Goal: Information Seeking & Learning: Learn about a topic

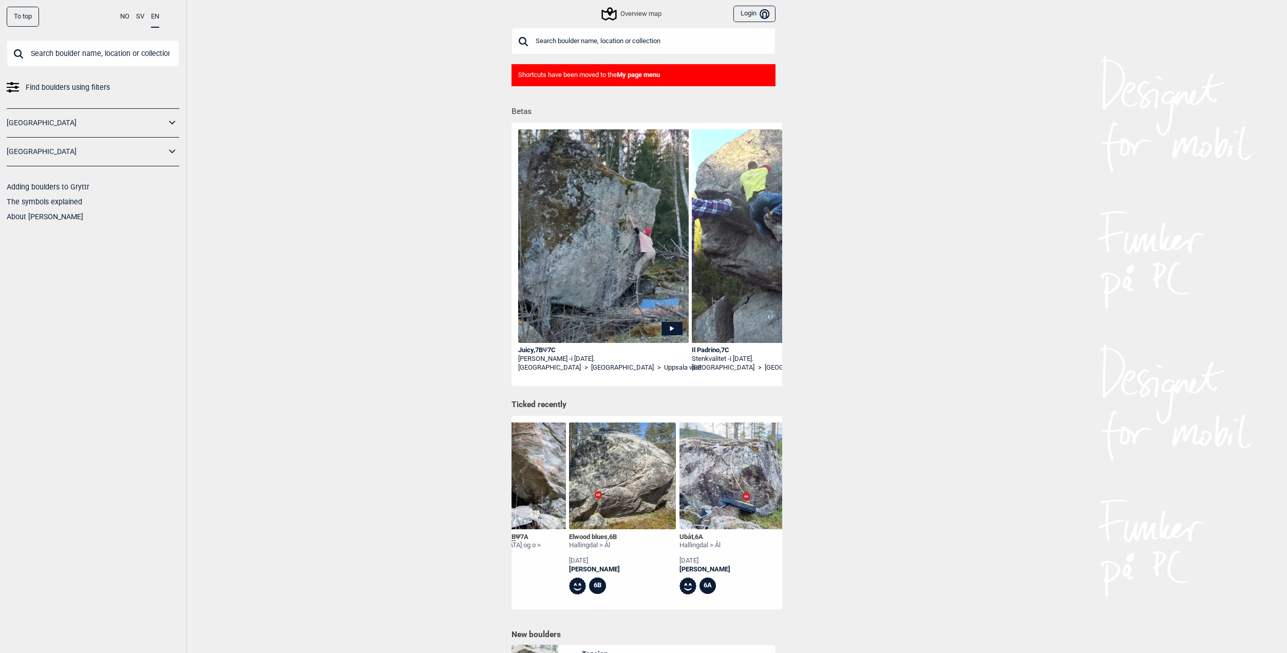
scroll to position [0, 185]
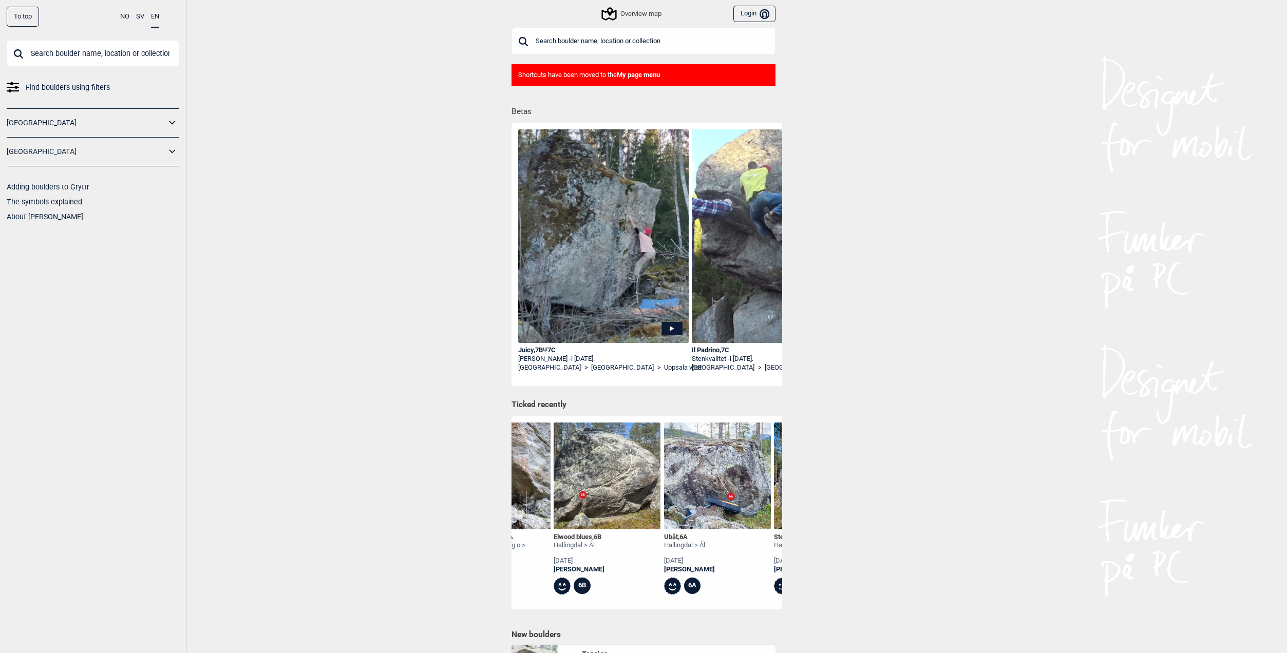
click at [642, 15] on div "Overview map" at bounding box center [632, 14] width 59 height 12
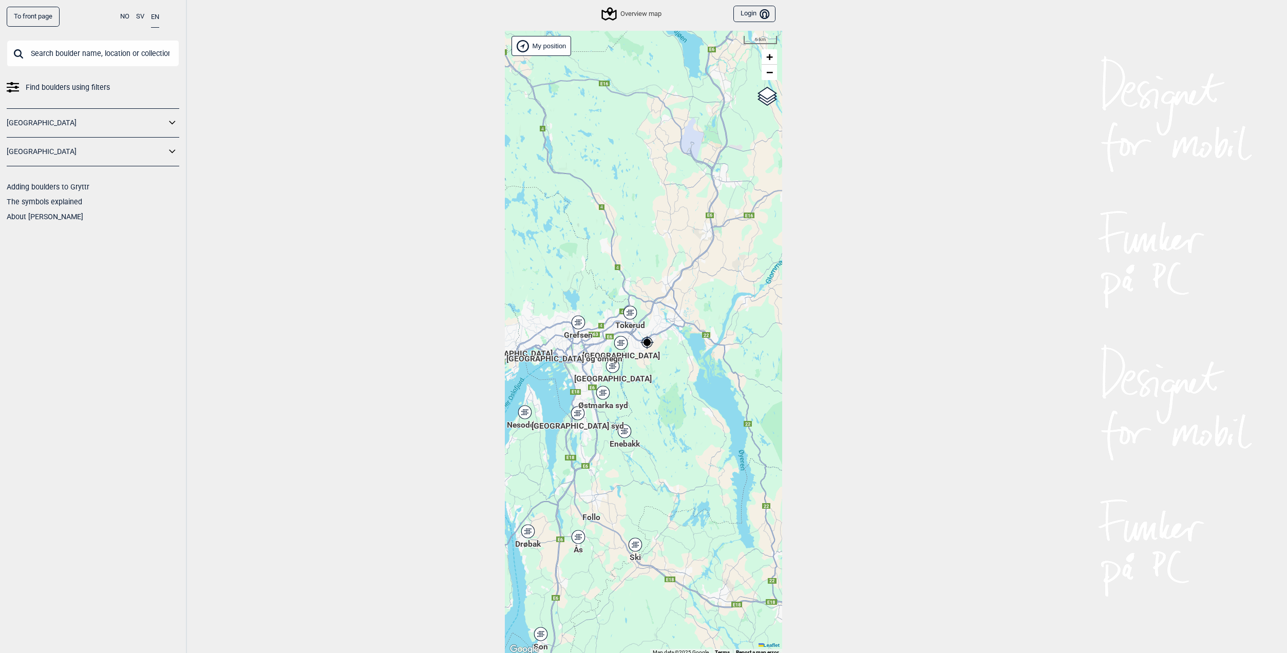
scroll to position [3, 0]
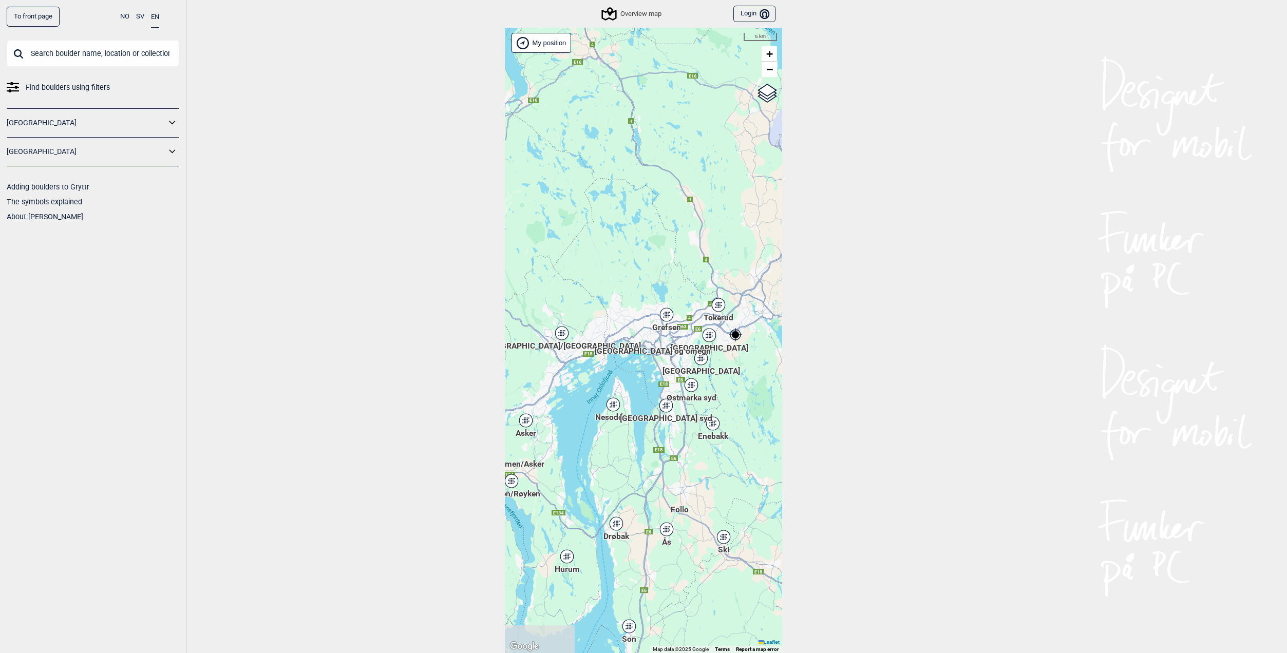
drag, startPoint x: 556, startPoint y: 428, endPoint x: 644, endPoint y: 418, distance: 88.5
click at [644, 413] on span "[GEOGRAPHIC_DATA] syd" at bounding box center [666, 413] width 92 height 0
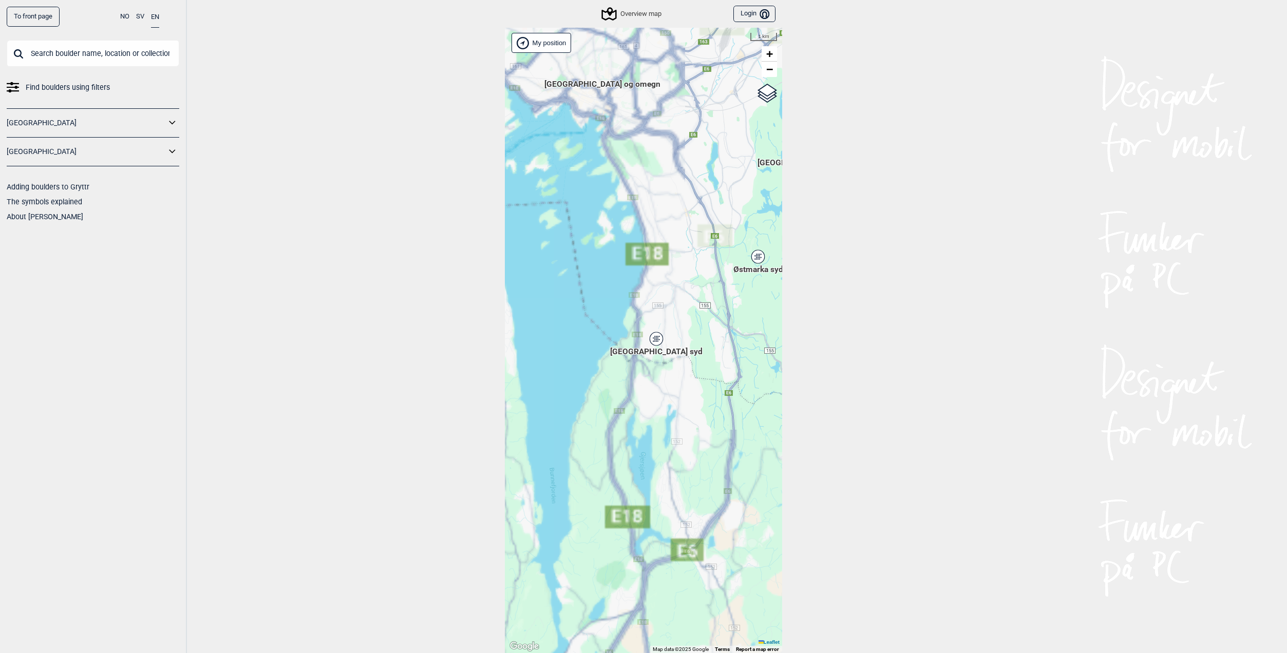
drag, startPoint x: 648, startPoint y: 398, endPoint x: 464, endPoint y: 440, distance: 188.3
click at [467, 440] on div "To front page NO SV EN Find boulders using filters [GEOGRAPHIC_DATA] [GEOGRAPHI…" at bounding box center [643, 326] width 1287 height 653
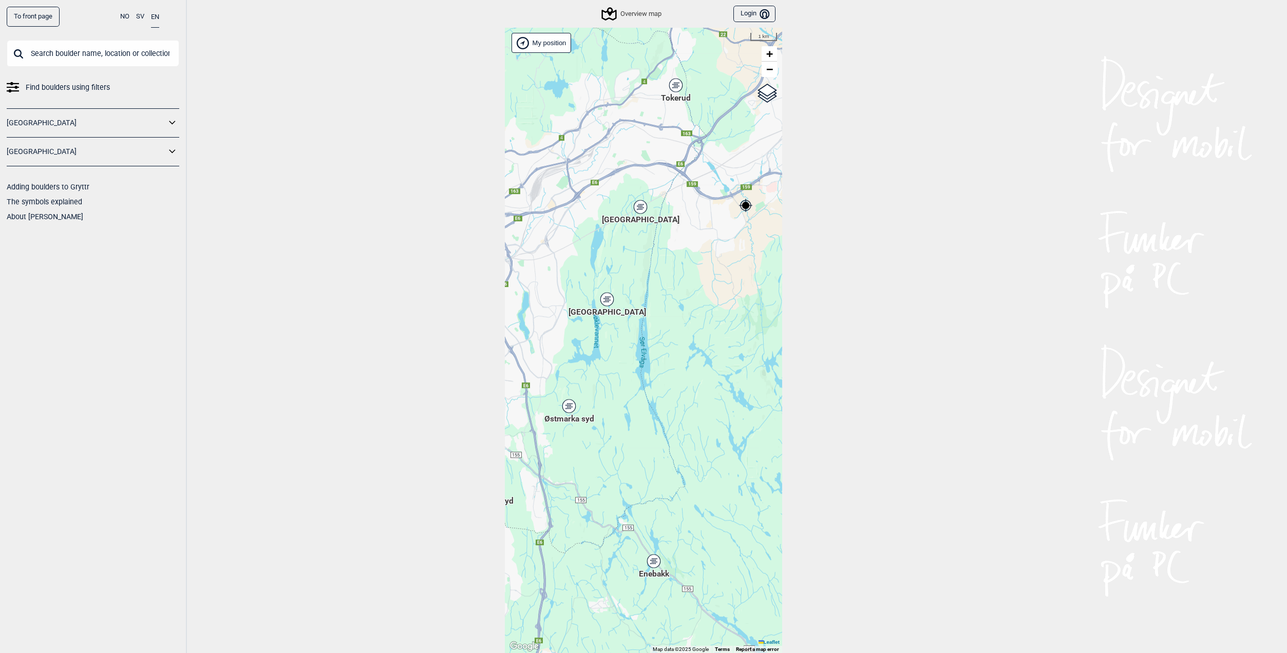
drag, startPoint x: 721, startPoint y: 354, endPoint x: 547, endPoint y: 505, distance: 230.5
click at [541, 506] on div "[PERSON_NAME] posisjon [GEOGRAPHIC_DATA] Stange [GEOGRAPHIC_DATA] syd [GEOGRAPH…" at bounding box center [643, 341] width 277 height 626
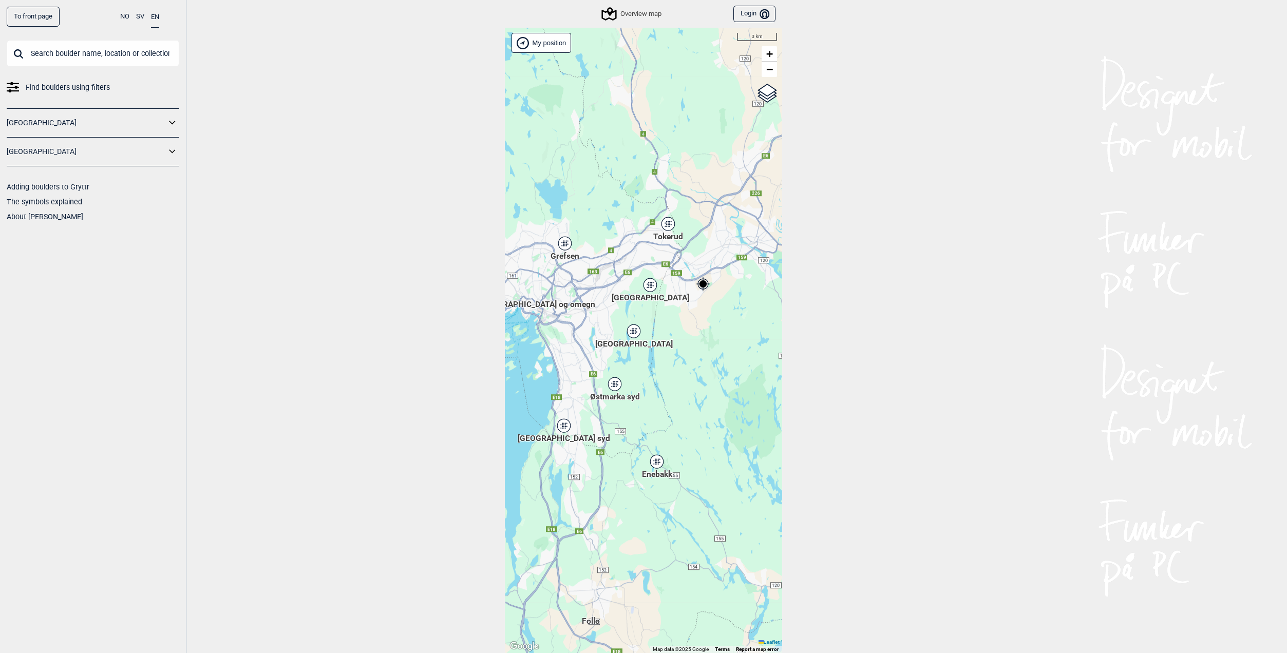
drag, startPoint x: 666, startPoint y: 337, endPoint x: 642, endPoint y: 338, distance: 24.2
click at [642, 339] on span "[GEOGRAPHIC_DATA]" at bounding box center [634, 339] width 78 height 0
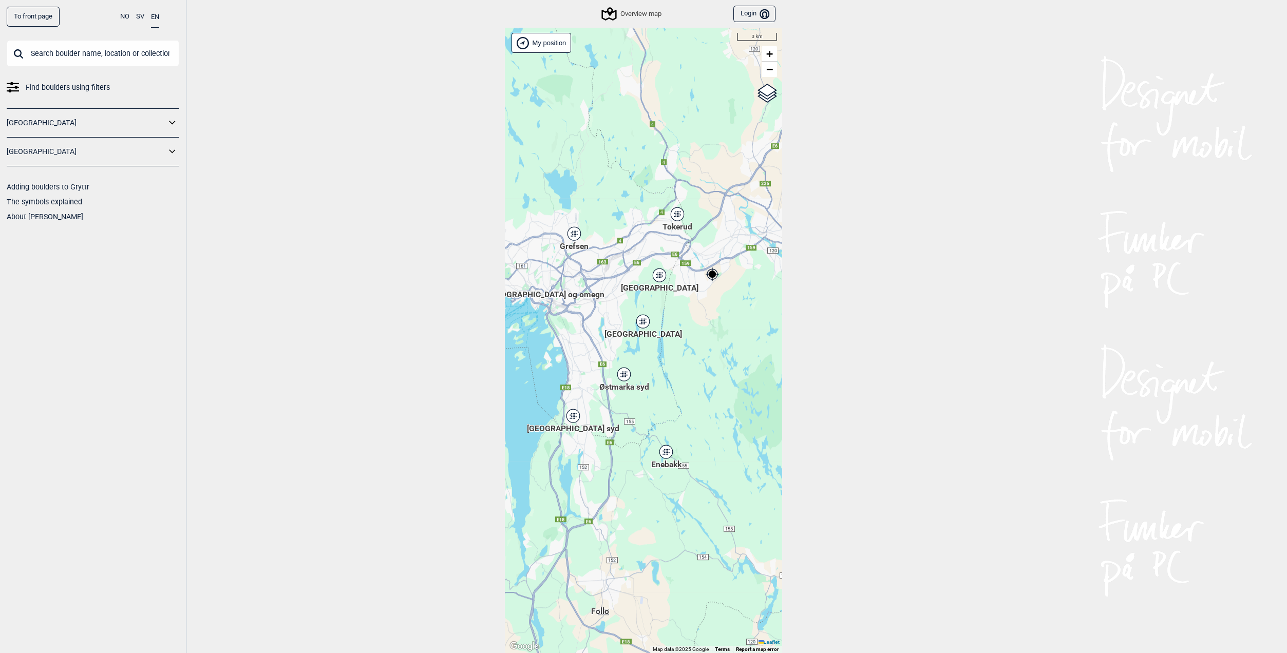
click at [644, 322] on icon at bounding box center [643, 321] width 13 height 13
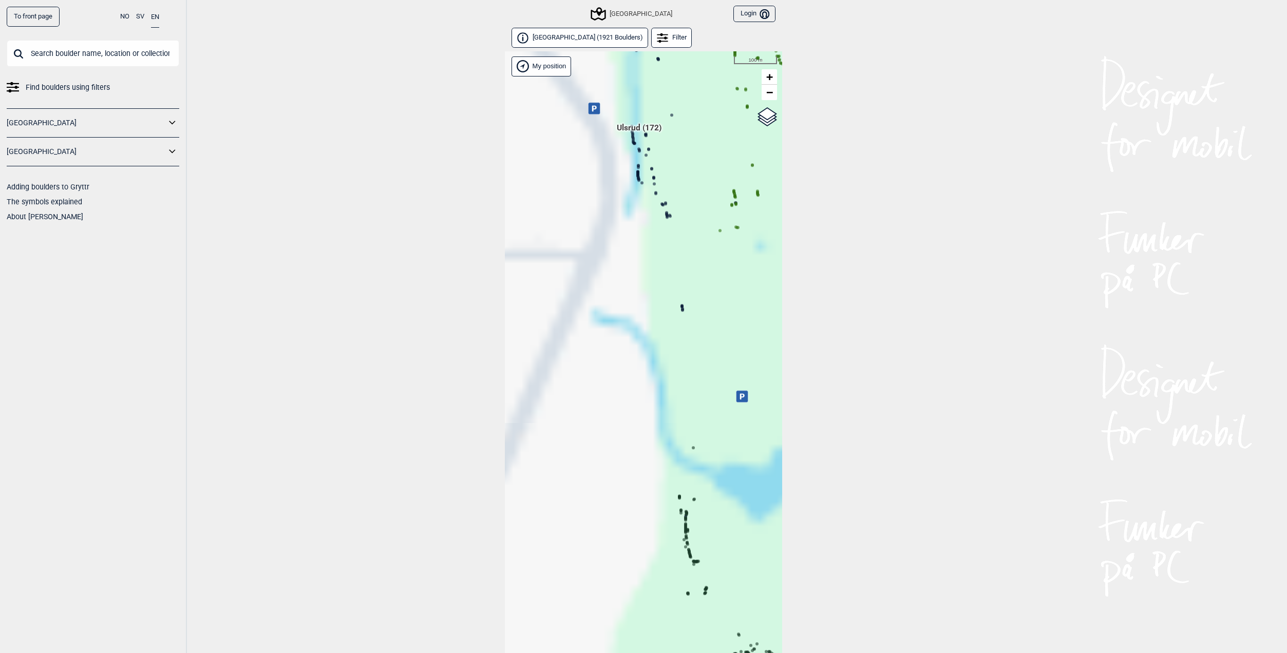
scroll to position [26, 0]
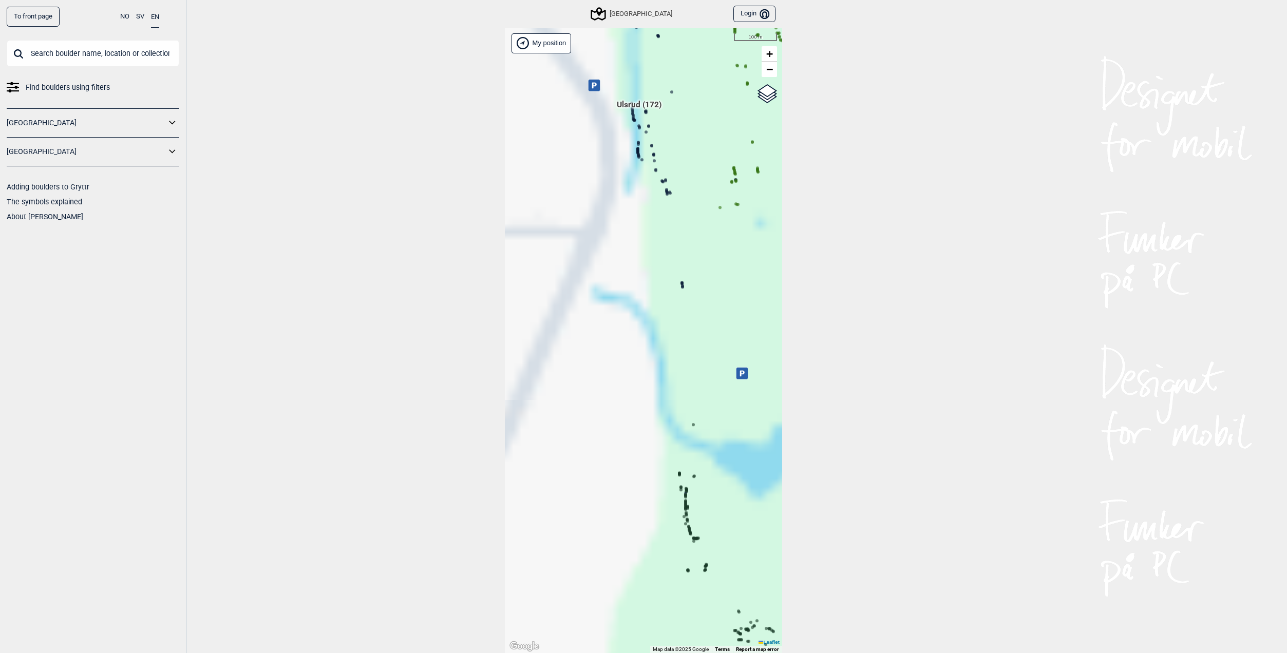
drag, startPoint x: 647, startPoint y: 338, endPoint x: 452, endPoint y: 485, distance: 245.1
click at [435, 499] on div "To front page NO SV EN Find boulders using filters [GEOGRAPHIC_DATA] [GEOGRAPHI…" at bounding box center [643, 326] width 1287 height 653
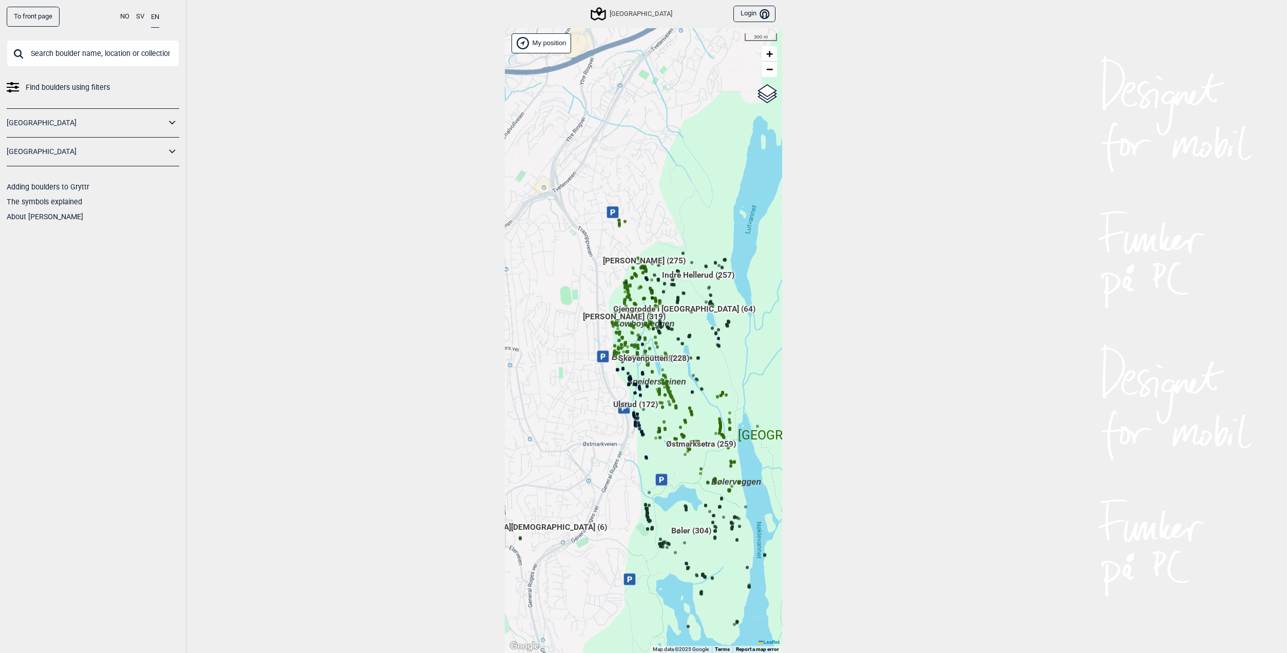
drag, startPoint x: 616, startPoint y: 275, endPoint x: 649, endPoint y: 401, distance: 130.0
click at [648, 401] on span "Ulsrud (172)" at bounding box center [635, 409] width 45 height 20
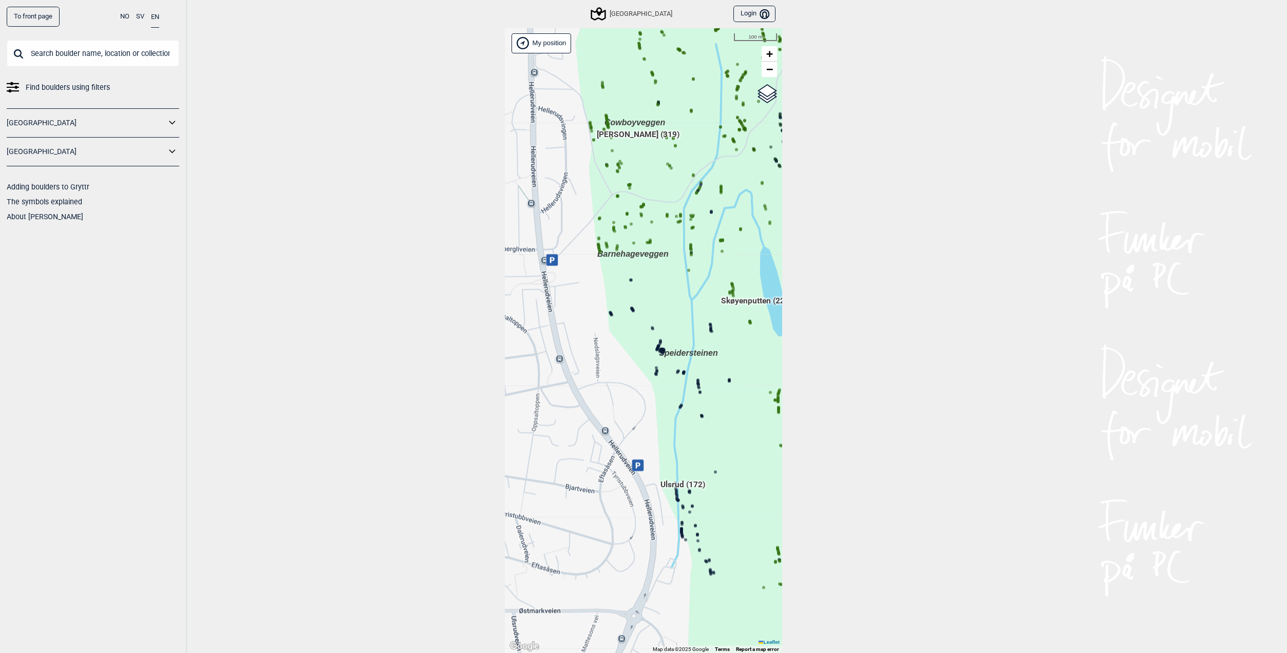
drag, startPoint x: 634, startPoint y: 335, endPoint x: 738, endPoint y: 363, distance: 107.6
click at [738, 363] on div "[PERSON_NAME] posisjon [GEOGRAPHIC_DATA] Stange [GEOGRAPHIC_DATA] syd [GEOGRAPH…" at bounding box center [643, 341] width 277 height 626
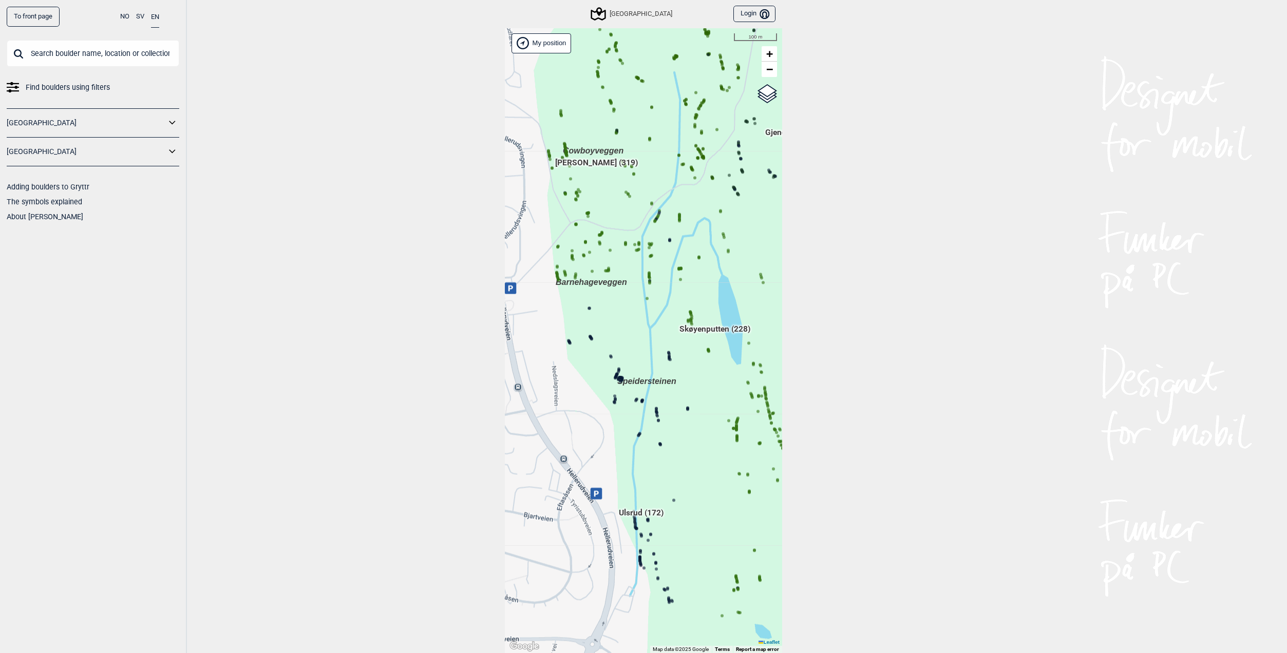
drag, startPoint x: 608, startPoint y: 339, endPoint x: 595, endPoint y: 242, distance: 97.4
click at [597, 242] on icon at bounding box center [599, 243] width 5 height 5
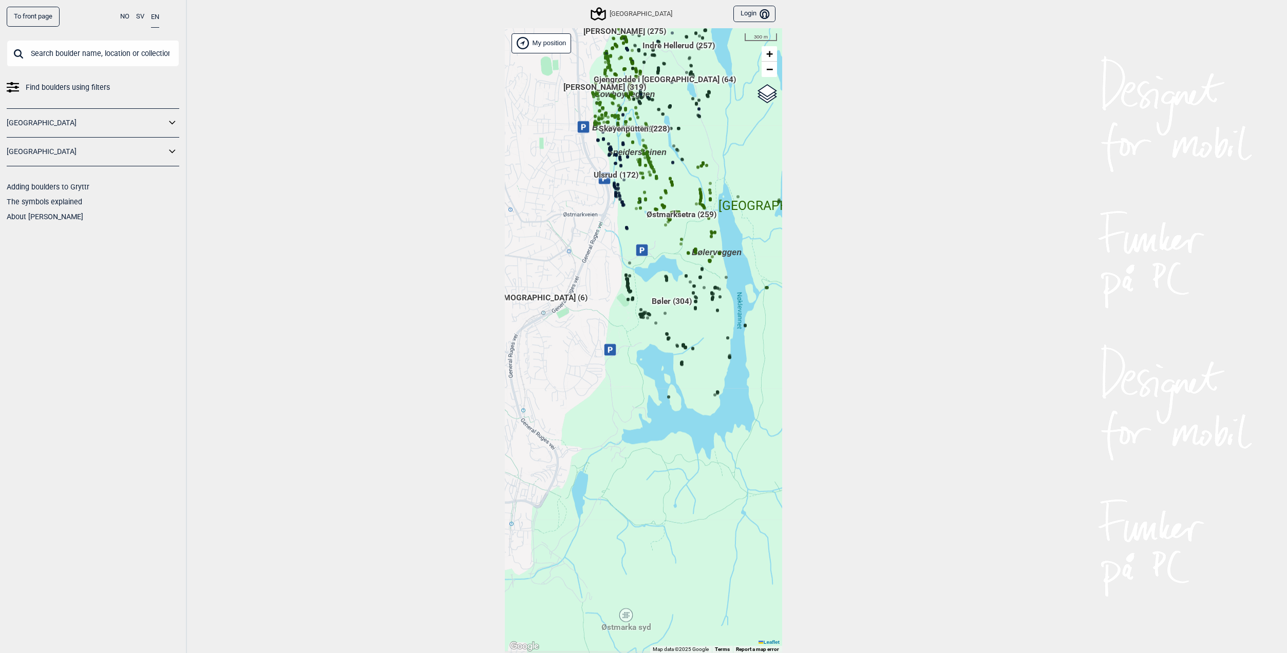
drag, startPoint x: 686, startPoint y: 455, endPoint x: 618, endPoint y: 257, distance: 209.7
click at [618, 257] on div "[PERSON_NAME] posisjon [GEOGRAPHIC_DATA] Stange [GEOGRAPHIC_DATA] syd [GEOGRAPH…" at bounding box center [643, 341] width 277 height 626
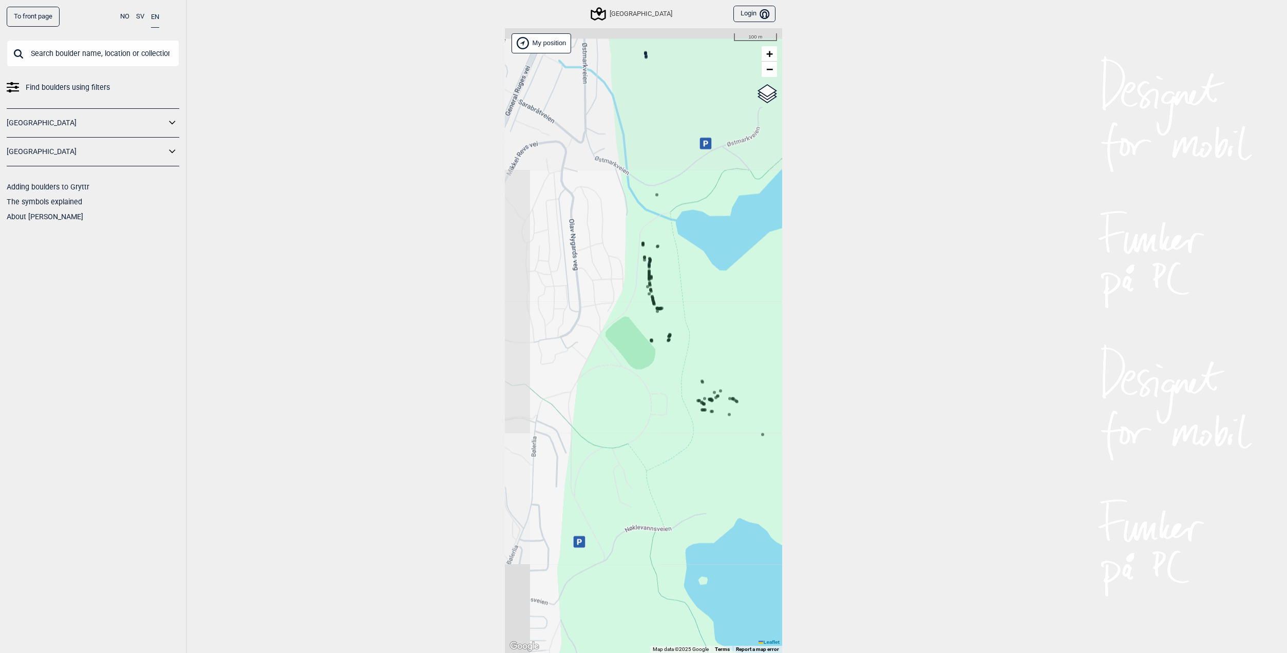
drag, startPoint x: 593, startPoint y: 237, endPoint x: 658, endPoint y: 469, distance: 240.6
click at [658, 469] on div "[PERSON_NAME] posisjon [GEOGRAPHIC_DATA] Stange [GEOGRAPHIC_DATA] syd [GEOGRAPH…" at bounding box center [643, 341] width 277 height 626
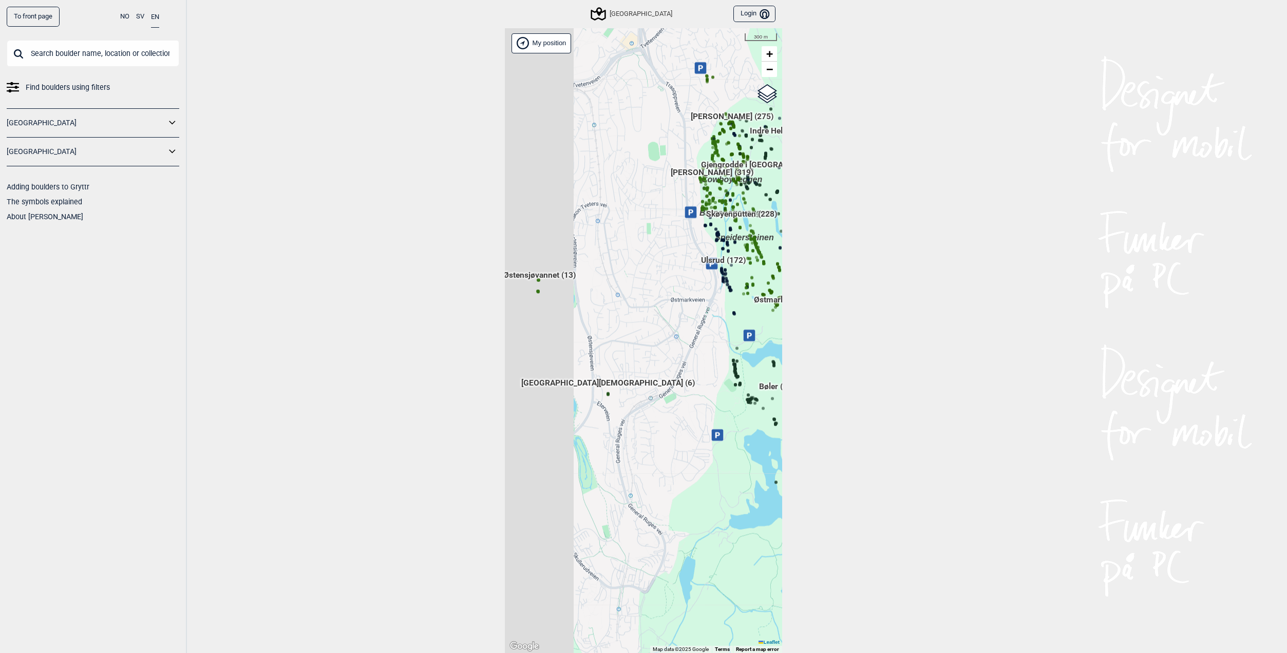
drag, startPoint x: 640, startPoint y: 418, endPoint x: 645, endPoint y: 416, distance: 5.4
click at [646, 417] on div "[PERSON_NAME] posisjon [GEOGRAPHIC_DATA] Stange [GEOGRAPHIC_DATA] syd [GEOGRAPH…" at bounding box center [643, 341] width 277 height 626
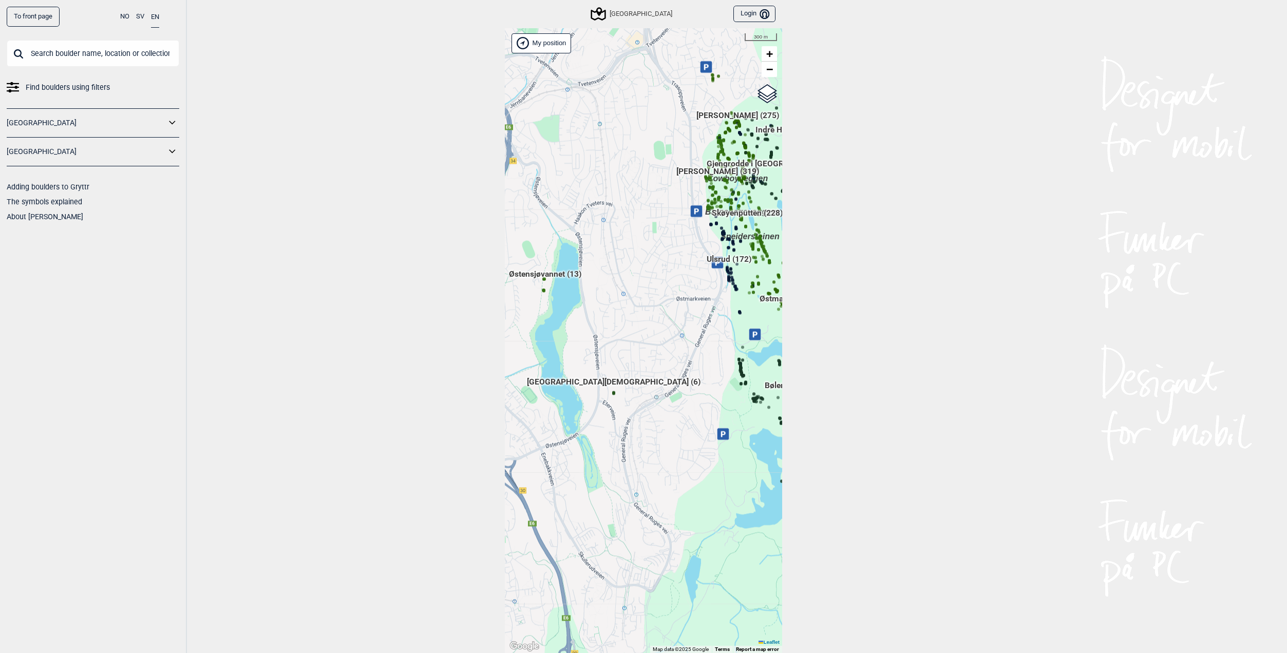
click at [610, 390] on span "[GEOGRAPHIC_DATA][DEMOGRAPHIC_DATA] (6)" at bounding box center [614, 387] width 174 height 20
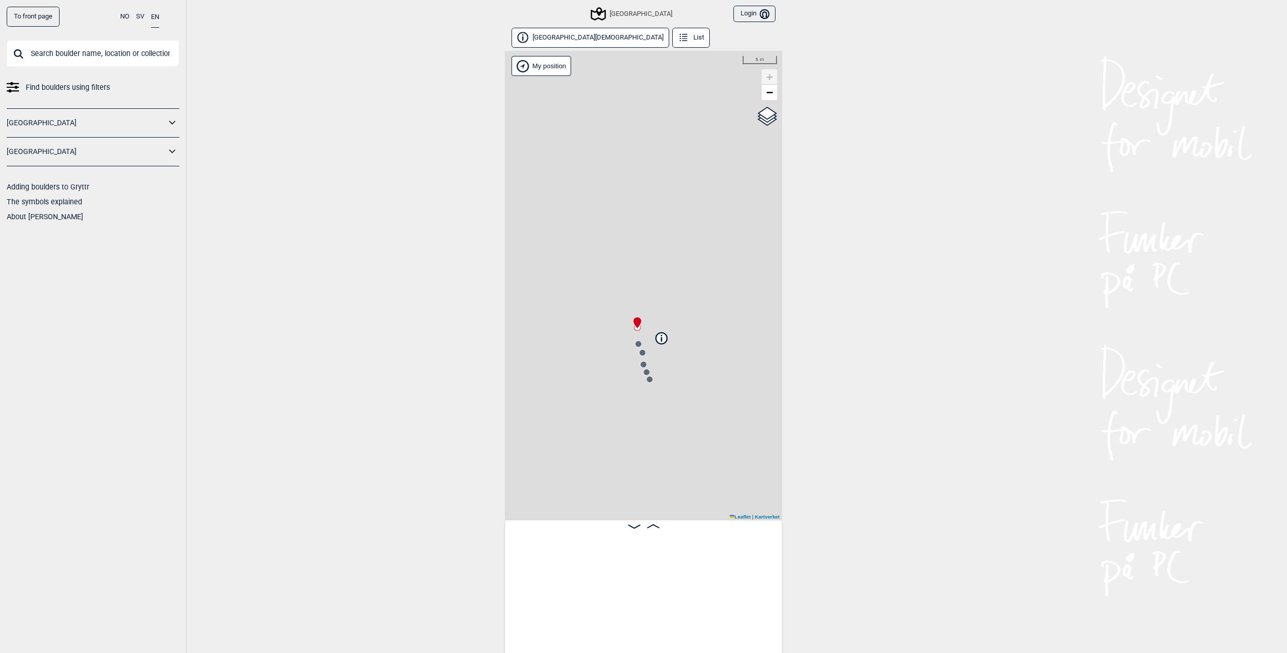
scroll to position [0, 81]
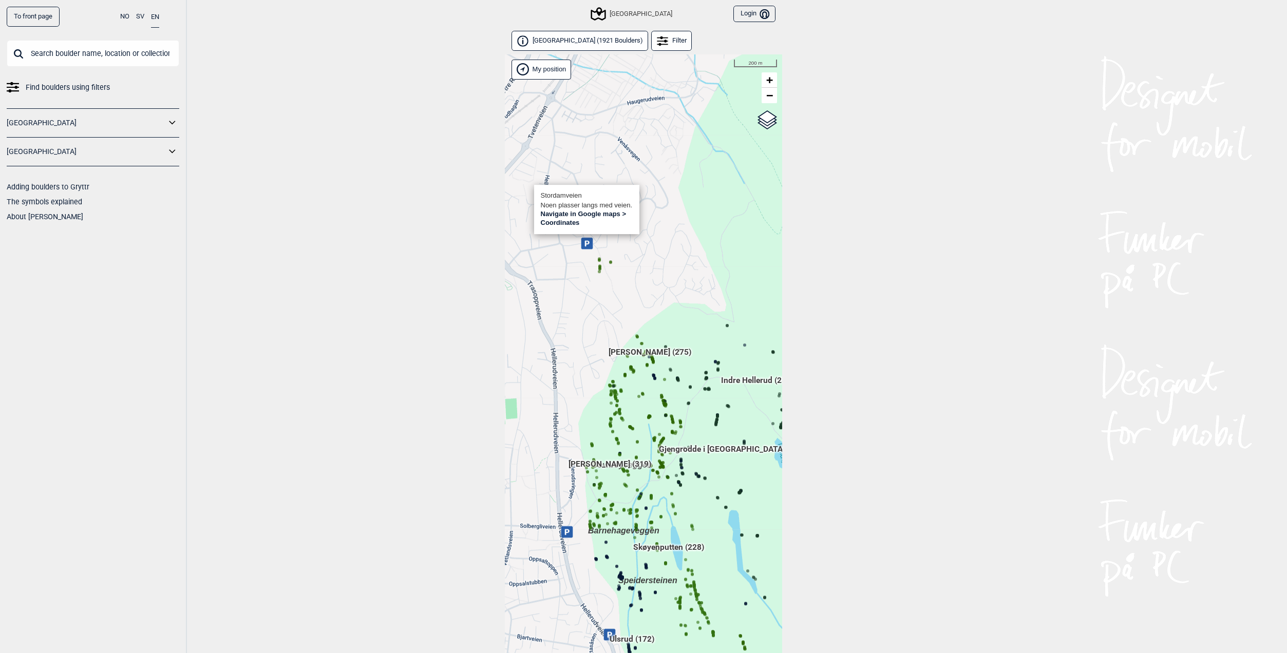
scroll to position [26, 0]
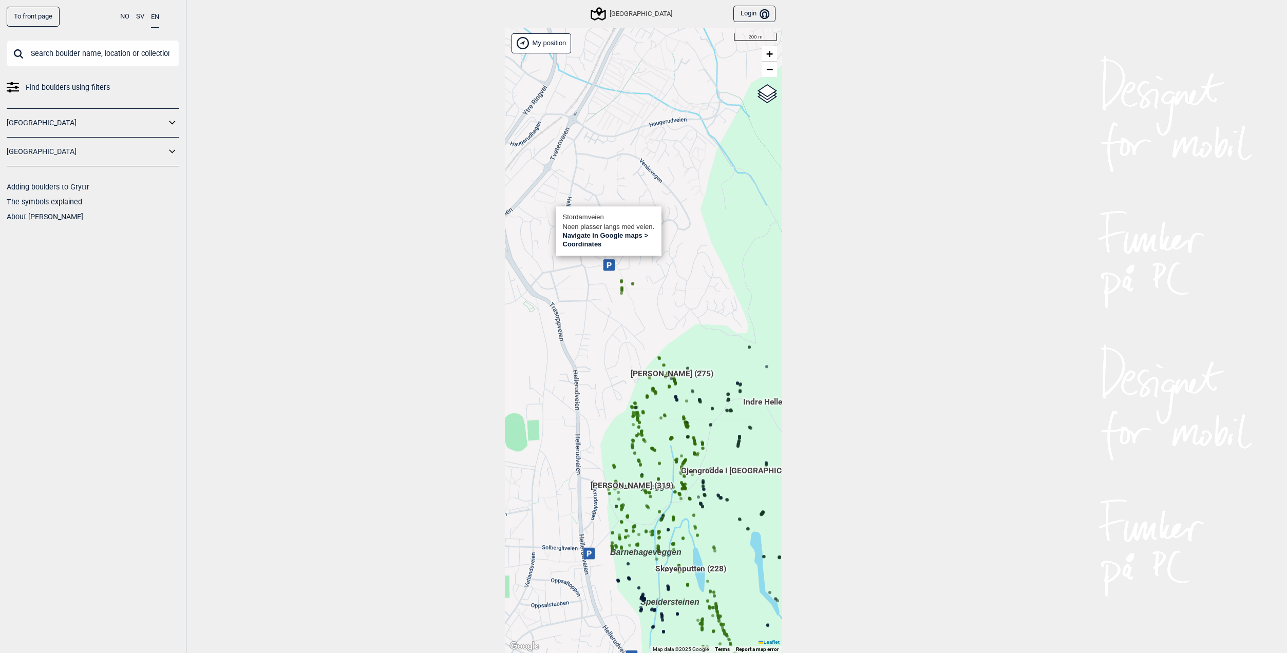
drag, startPoint x: 649, startPoint y: 424, endPoint x: 734, endPoint y: 463, distance: 93.3
click at [734, 465] on span "Gjengrodde i [GEOGRAPHIC_DATA] (64)" at bounding box center [752, 475] width 142 height 20
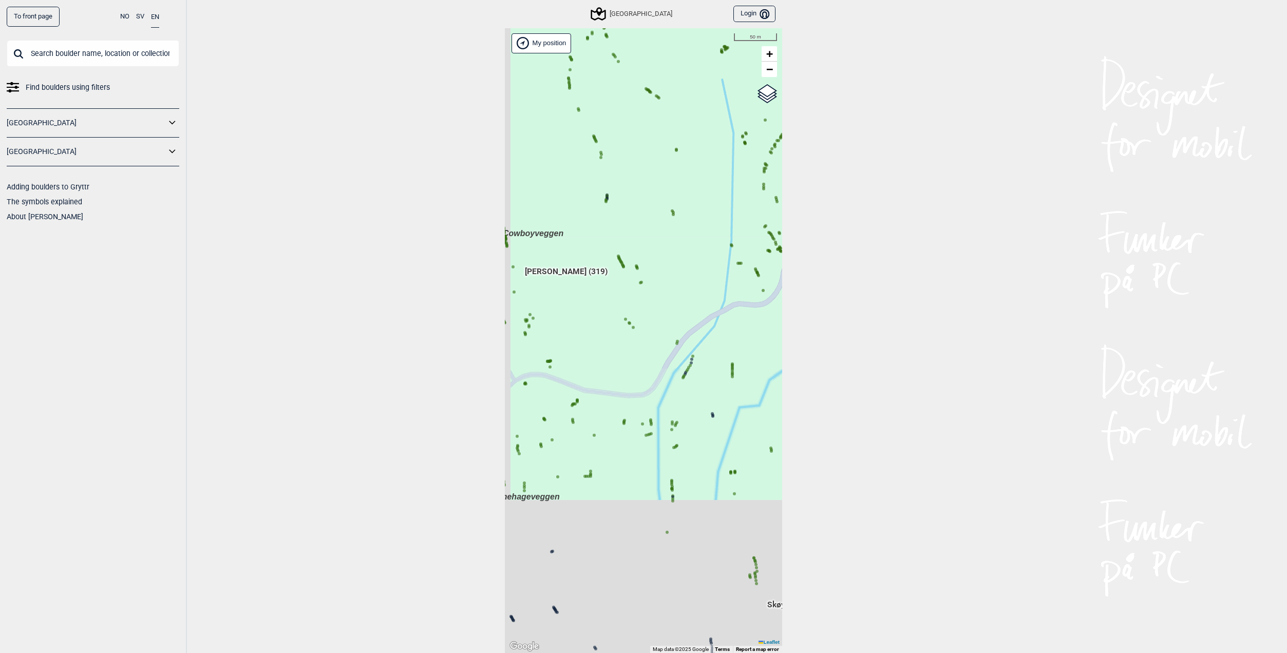
drag, startPoint x: 671, startPoint y: 560, endPoint x: 712, endPoint y: 278, distance: 284.4
click at [712, 278] on div "Brukerens posisjon Hallingdal Stange Buskerud syd Oslo og omegn Follo Østfold D…" at bounding box center [643, 341] width 277 height 626
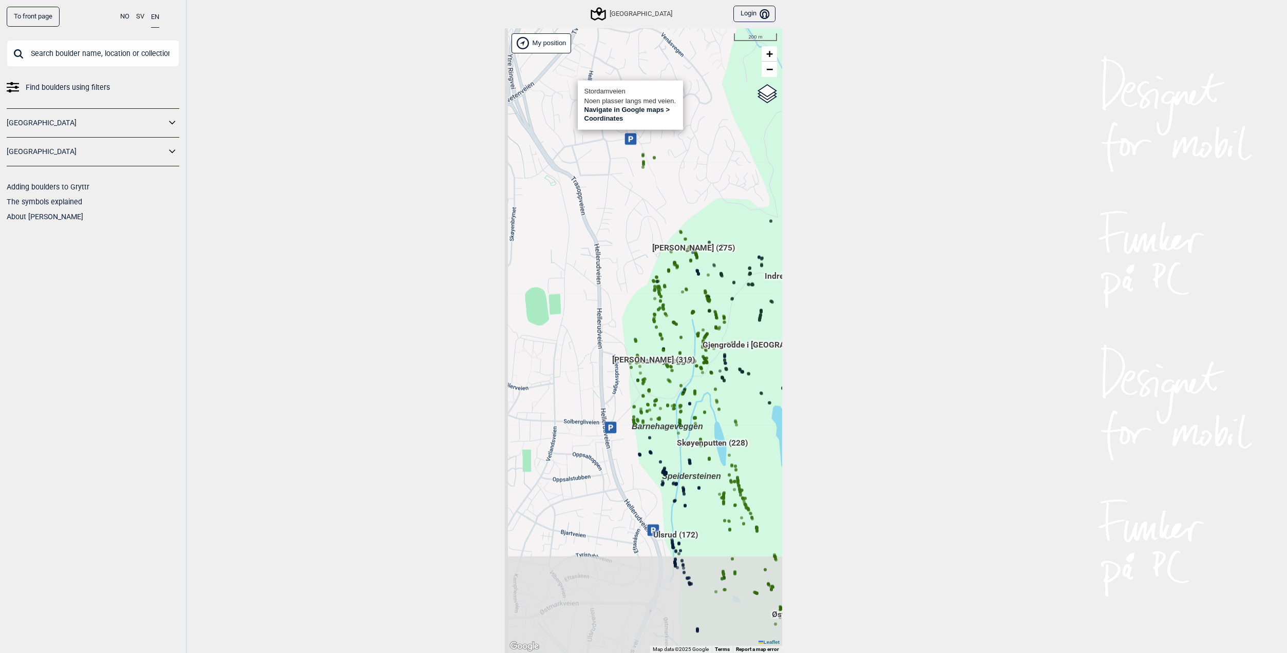
drag, startPoint x: 644, startPoint y: 528, endPoint x: 650, endPoint y: 385, distance: 143.0
click at [665, 364] on div "Brukerens posisjon Hallingdal Stange Buskerud syd Oslo og omegn Follo Østfold D…" at bounding box center [643, 341] width 277 height 626
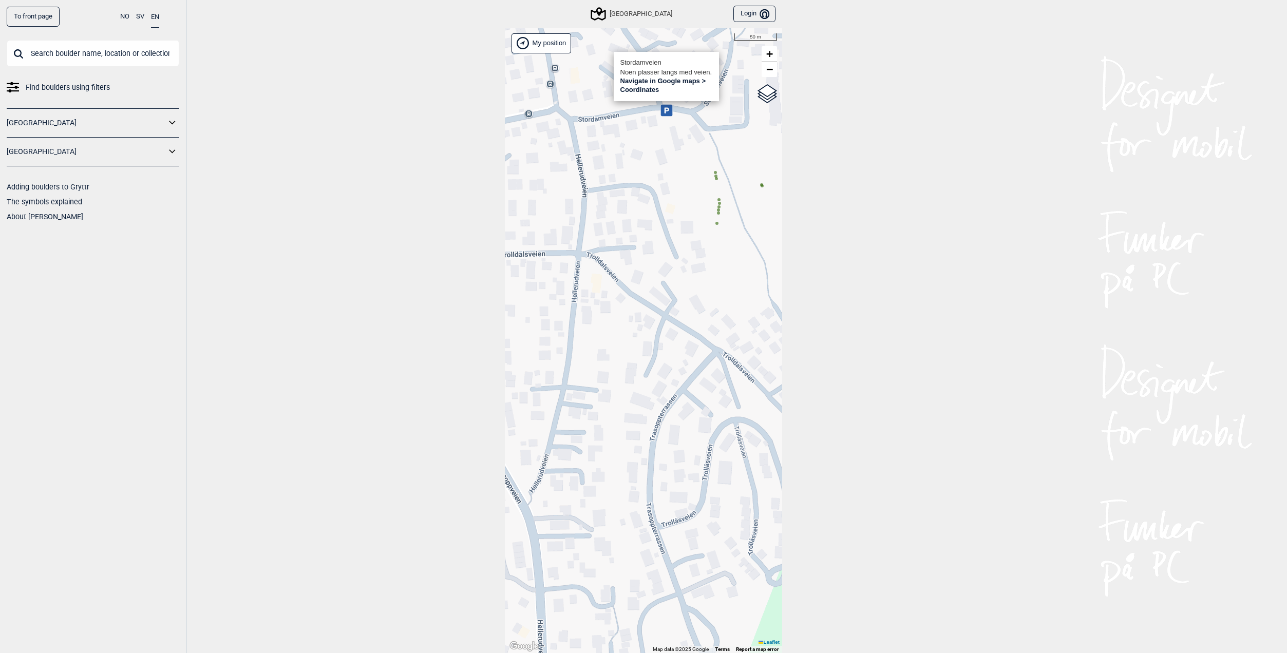
drag, startPoint x: 718, startPoint y: 293, endPoint x: 709, endPoint y: 442, distance: 149.7
click at [760, 326] on div "Brukerens posisjon Hallingdal Stange Buskerud syd Oslo og omegn Follo Østfold D…" at bounding box center [643, 341] width 277 height 626
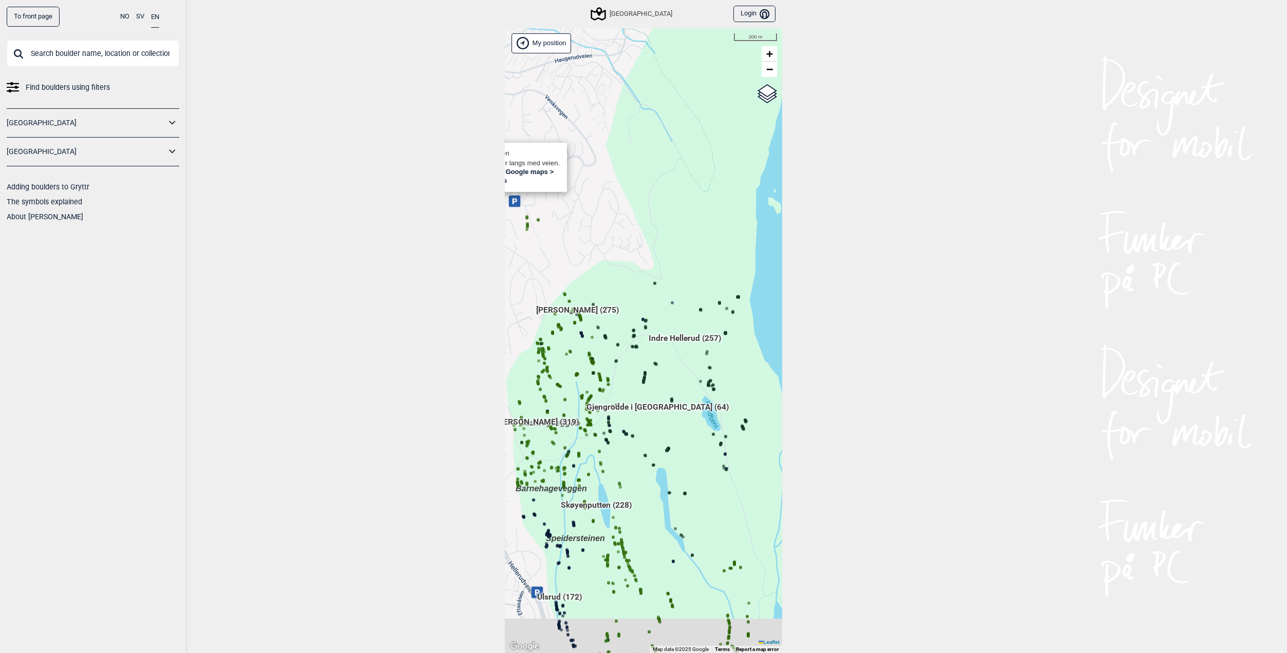
drag, startPoint x: 691, startPoint y: 490, endPoint x: 572, endPoint y: 302, distance: 222.3
click at [572, 304] on span "[PERSON_NAME] (275)" at bounding box center [577, 314] width 83 height 20
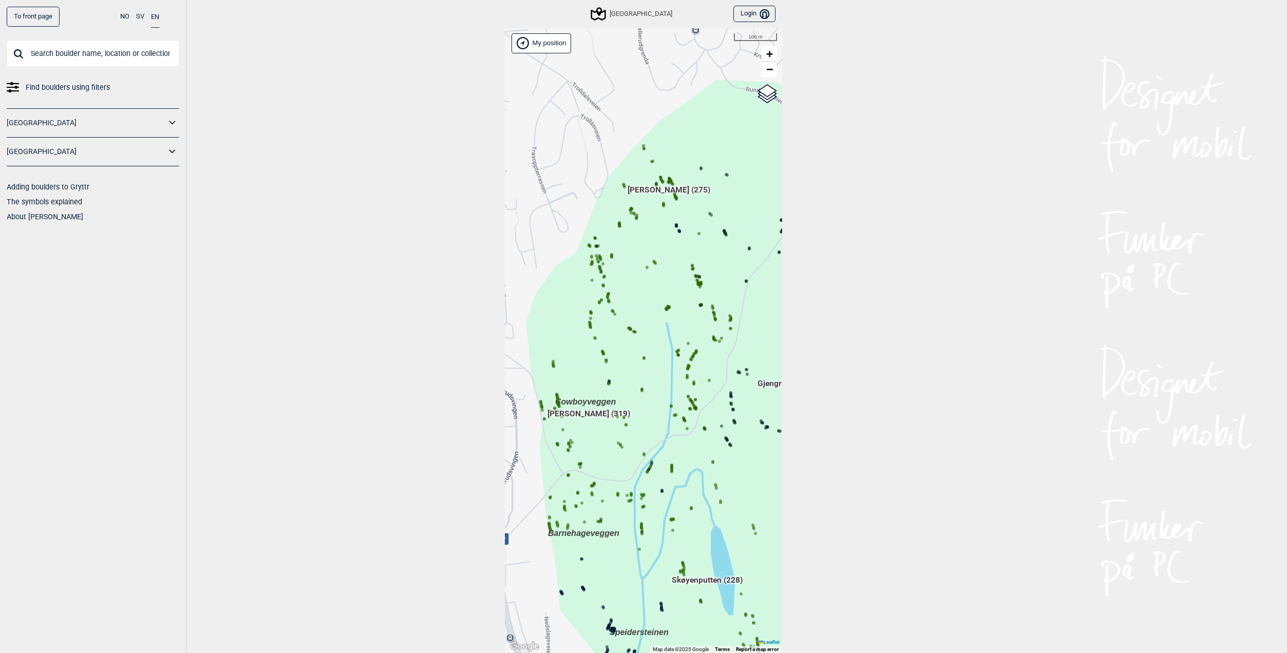
drag, startPoint x: 649, startPoint y: 407, endPoint x: 580, endPoint y: 296, distance: 130.6
click at [580, 296] on div "Brukerens posisjon Hallingdal Stange Buskerud syd Oslo og omegn Follo Østfold D…" at bounding box center [643, 341] width 277 height 626
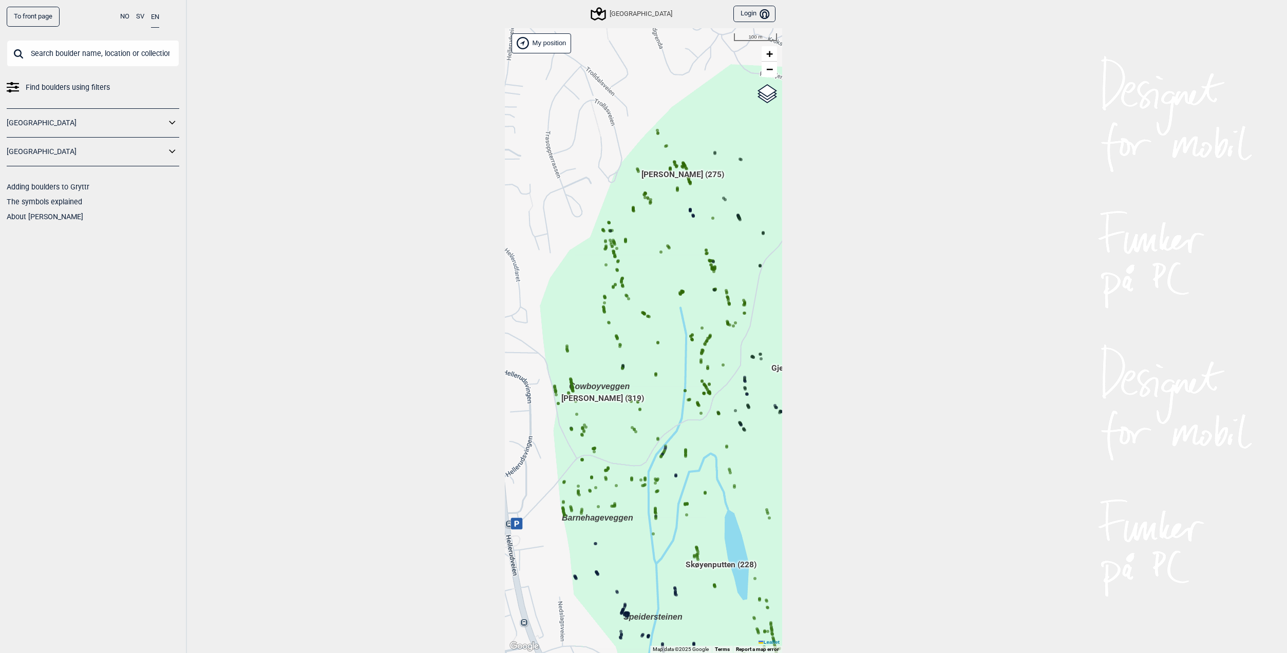
drag, startPoint x: 638, startPoint y: 437, endPoint x: 680, endPoint y: 513, distance: 86.5
click at [680, 513] on div "Brukerens posisjon Hallingdal Stange Buskerud syd Oslo og omegn Follo Østfold D…" at bounding box center [643, 341] width 277 height 626
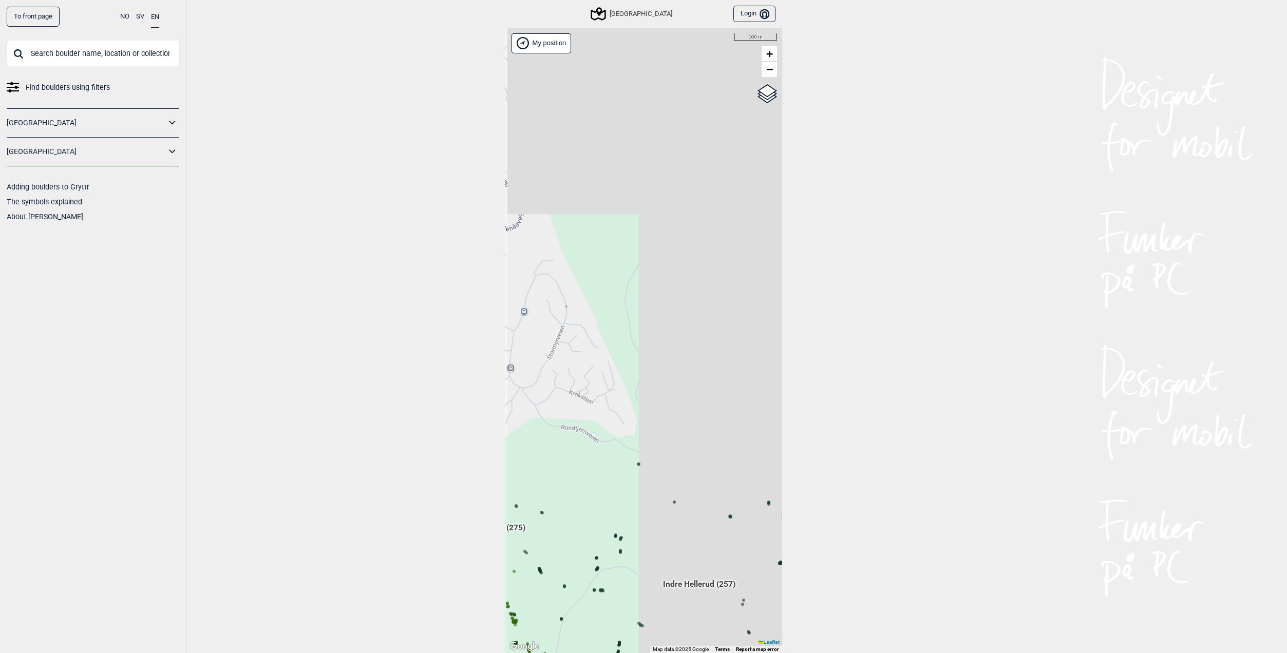
drag, startPoint x: 706, startPoint y: 369, endPoint x: 388, endPoint y: 347, distance: 319.2
click at [388, 347] on div "To front page NO SV EN Find boulders using filters Norge Sverige Adding boulder…" at bounding box center [643, 326] width 1287 height 653
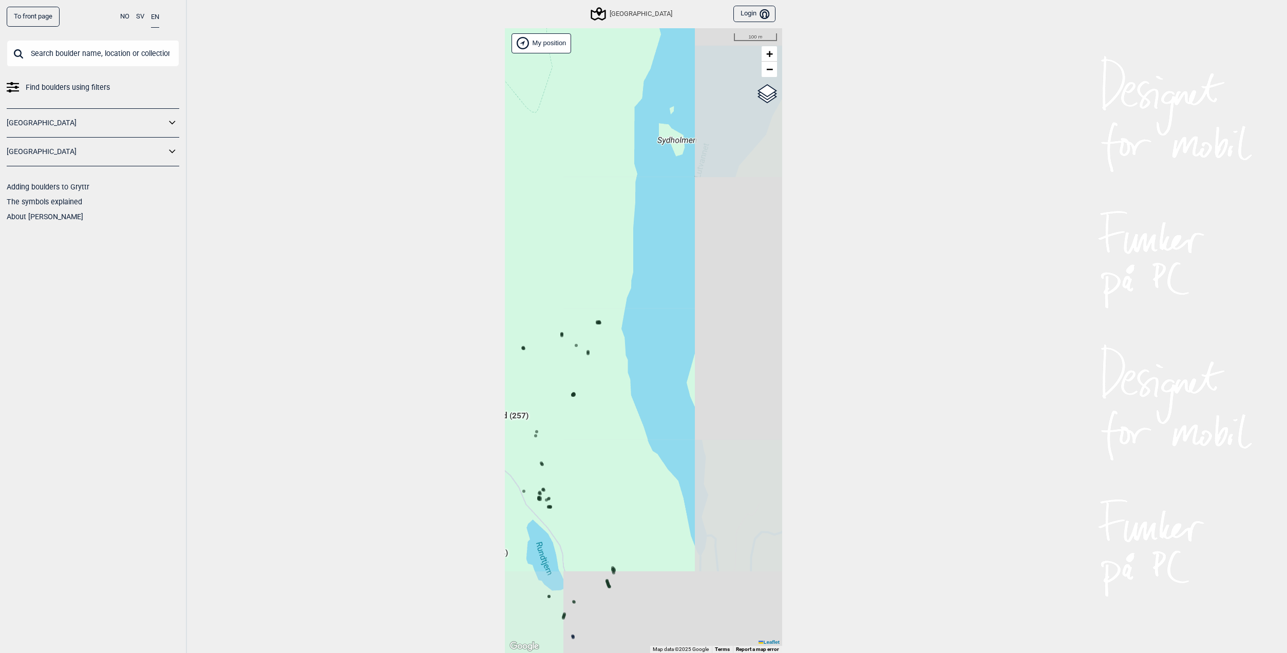
drag, startPoint x: 594, startPoint y: 270, endPoint x: 554, endPoint y: 230, distance: 57.0
click at [554, 230] on div "Brukerens posisjon Hallingdal Stange Buskerud syd Oslo og omegn Follo Østfold D…" at bounding box center [643, 341] width 277 height 626
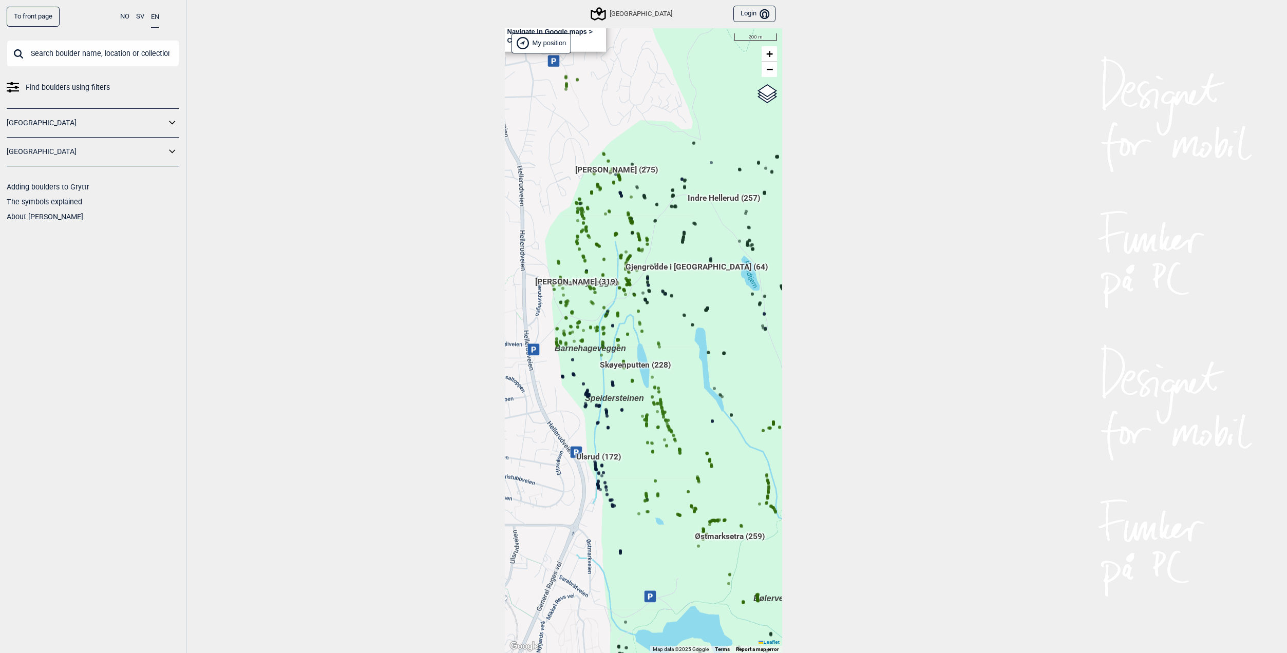
drag, startPoint x: 626, startPoint y: 408, endPoint x: 786, endPoint y: 282, distance: 203.7
click at [786, 282] on div "To front page NO SV EN Find boulders using filters Norge Sverige Adding boulder…" at bounding box center [643, 326] width 1287 height 653
click at [601, 276] on span "[PERSON_NAME] (319)" at bounding box center [576, 286] width 83 height 20
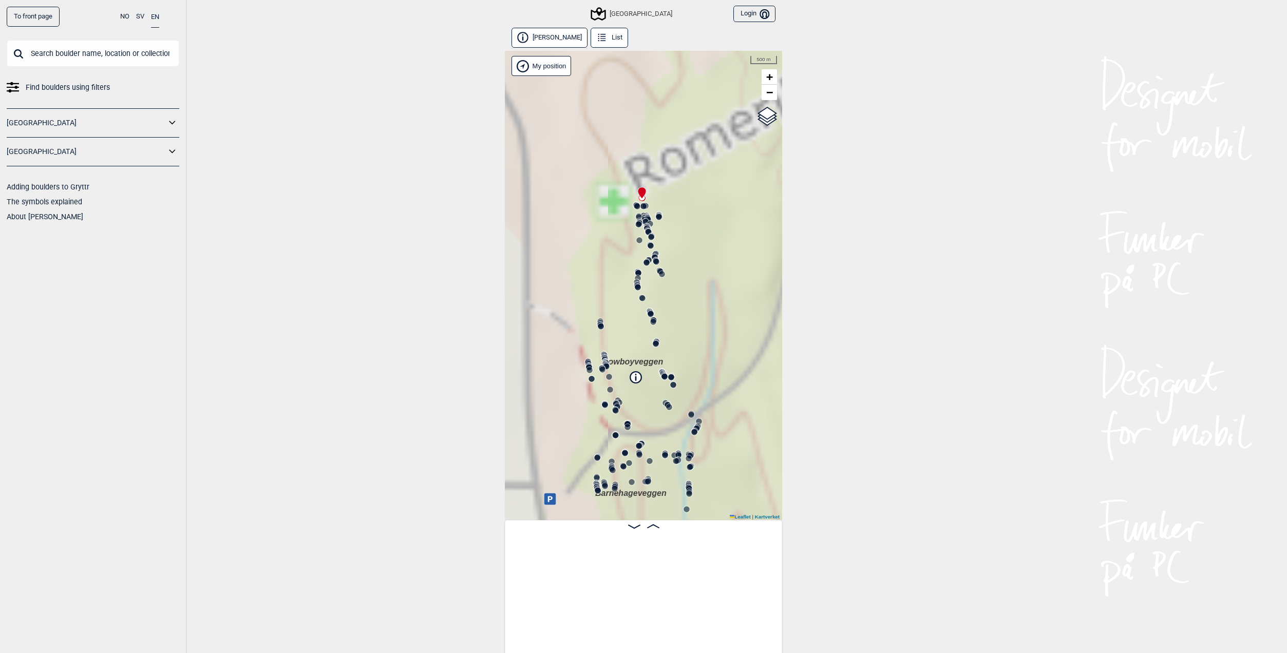
scroll to position [0, 81]
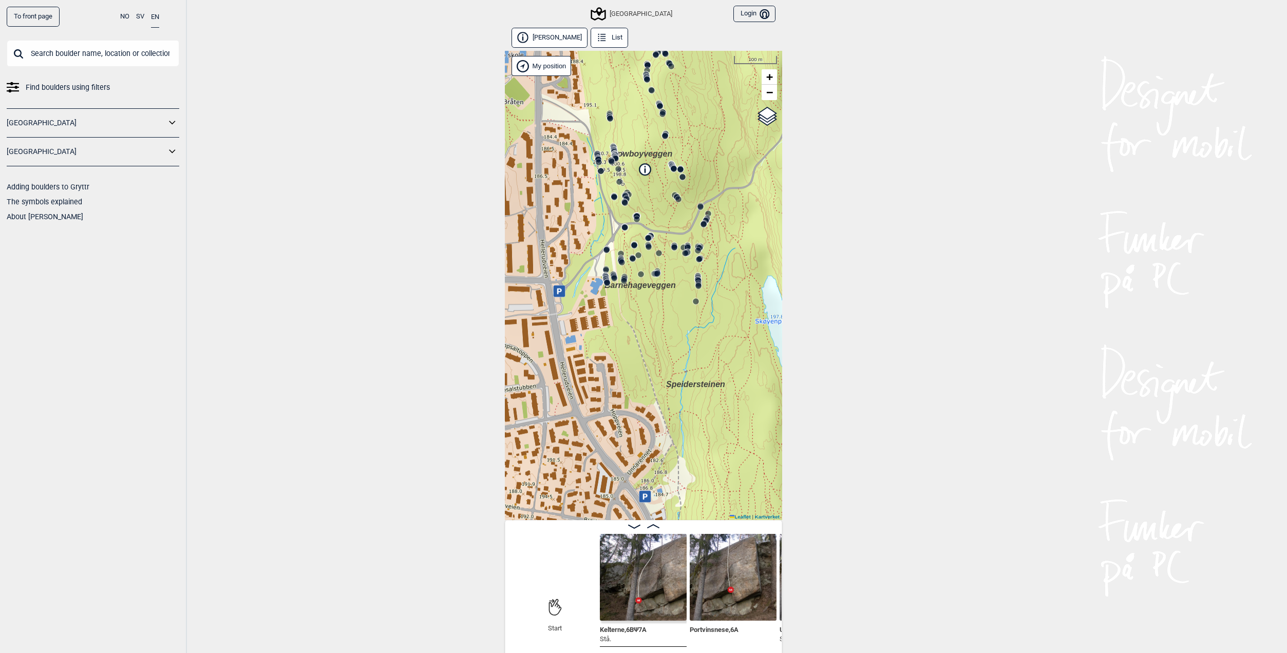
drag, startPoint x: 654, startPoint y: 353, endPoint x: 669, endPoint y: 273, distance: 81.1
click at [653, 204] on div "Speidersteinen Barnehageveggen Cowboyveggen Bølerveggen Sentrale Østmarka" at bounding box center [643, 286] width 277 height 470
click at [696, 286] on circle at bounding box center [699, 286] width 6 height 6
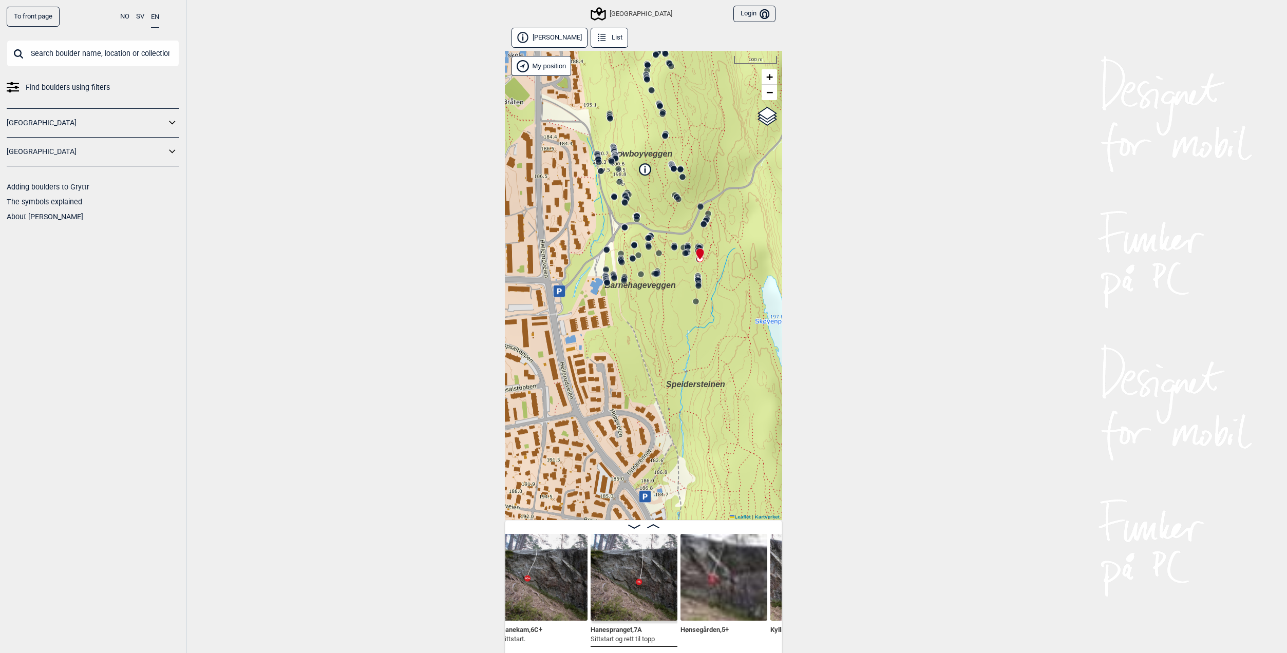
scroll to position [0, 26631]
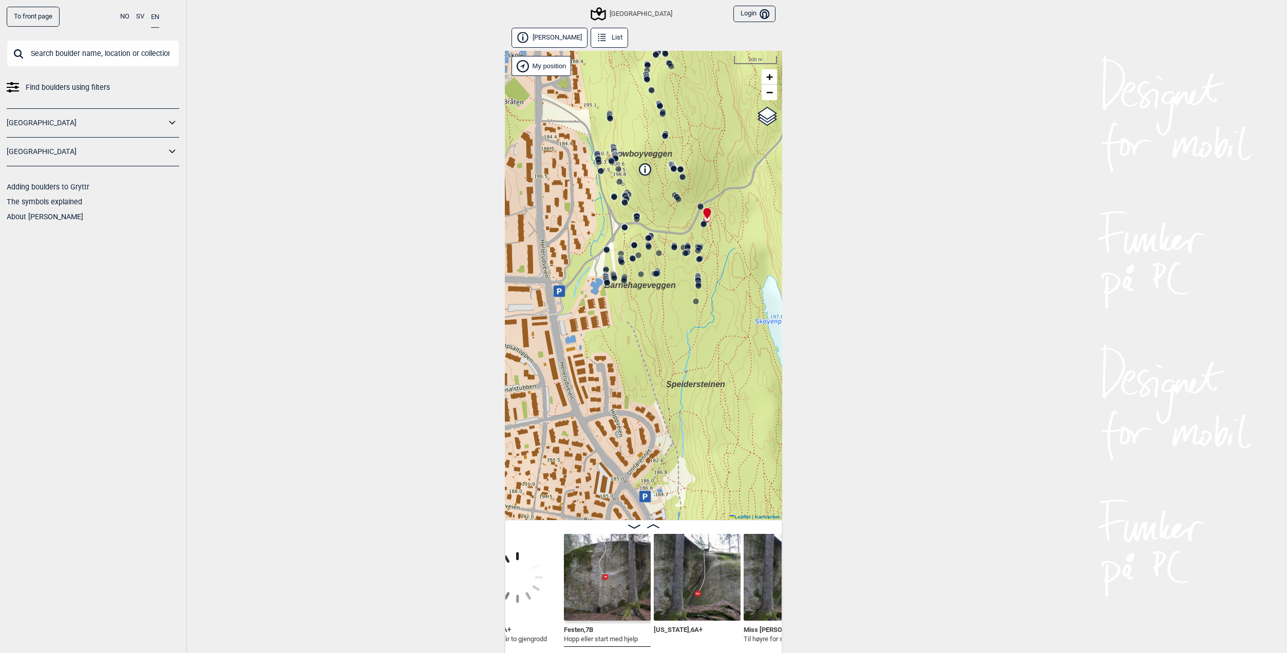
scroll to position [0, 25378]
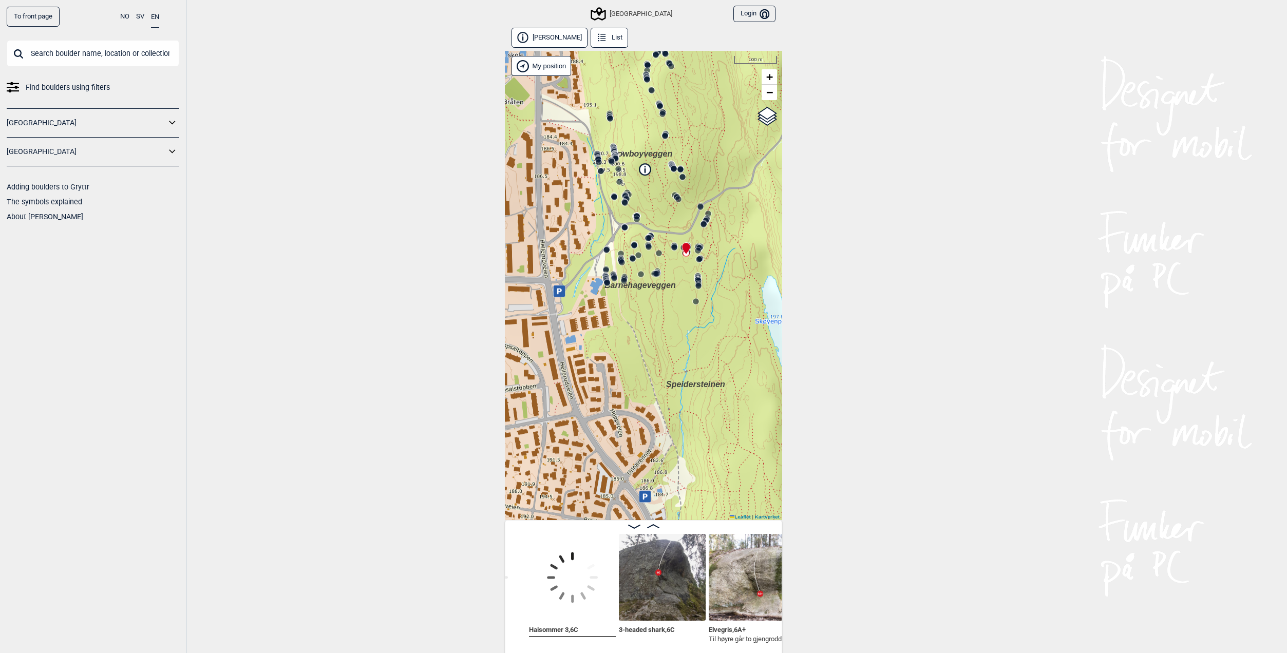
scroll to position [0, 25148]
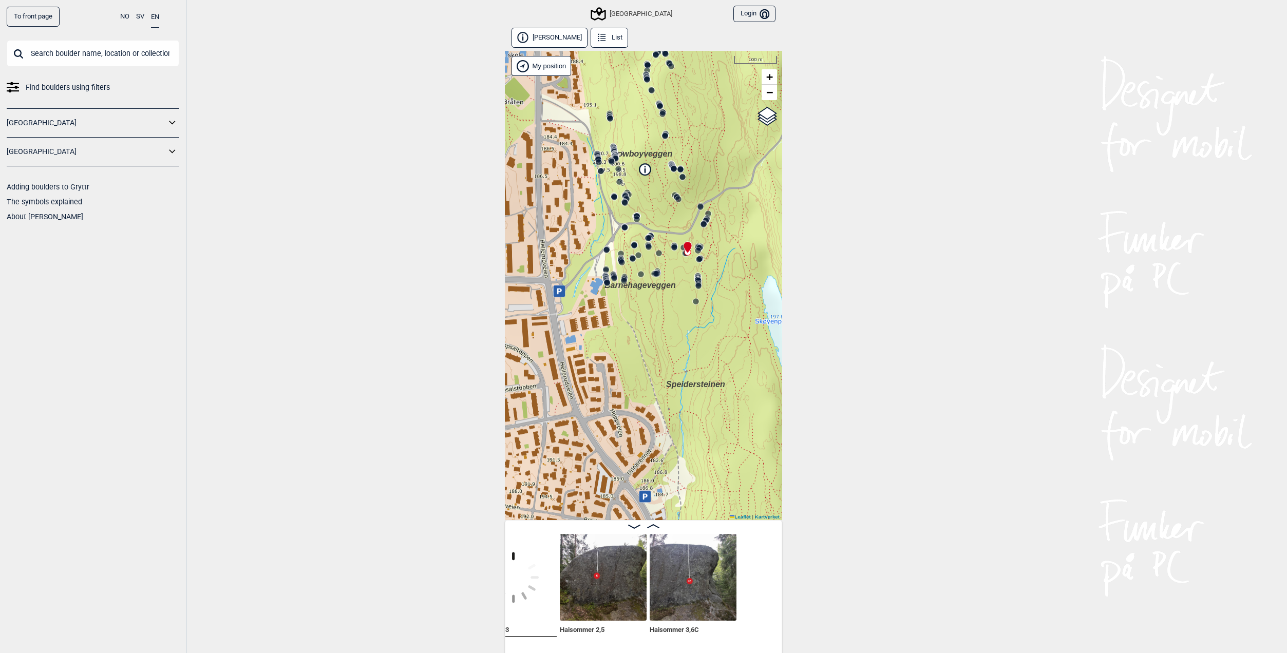
scroll to position [0, 25038]
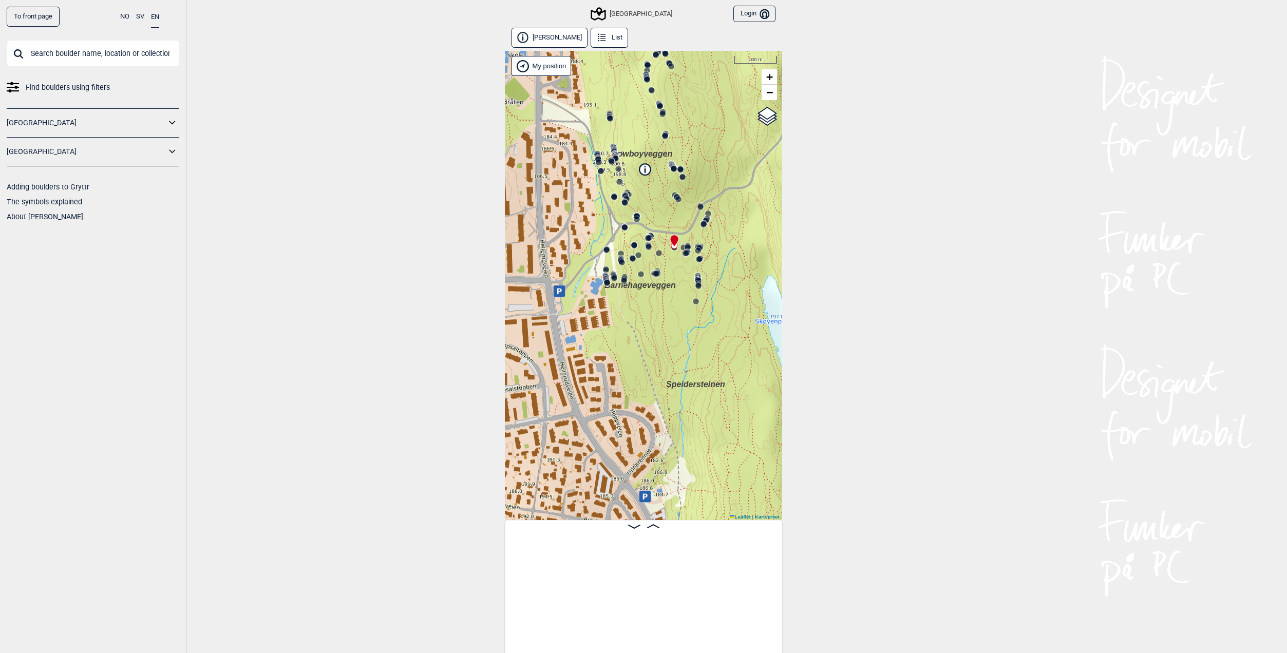
scroll to position [0, 24515]
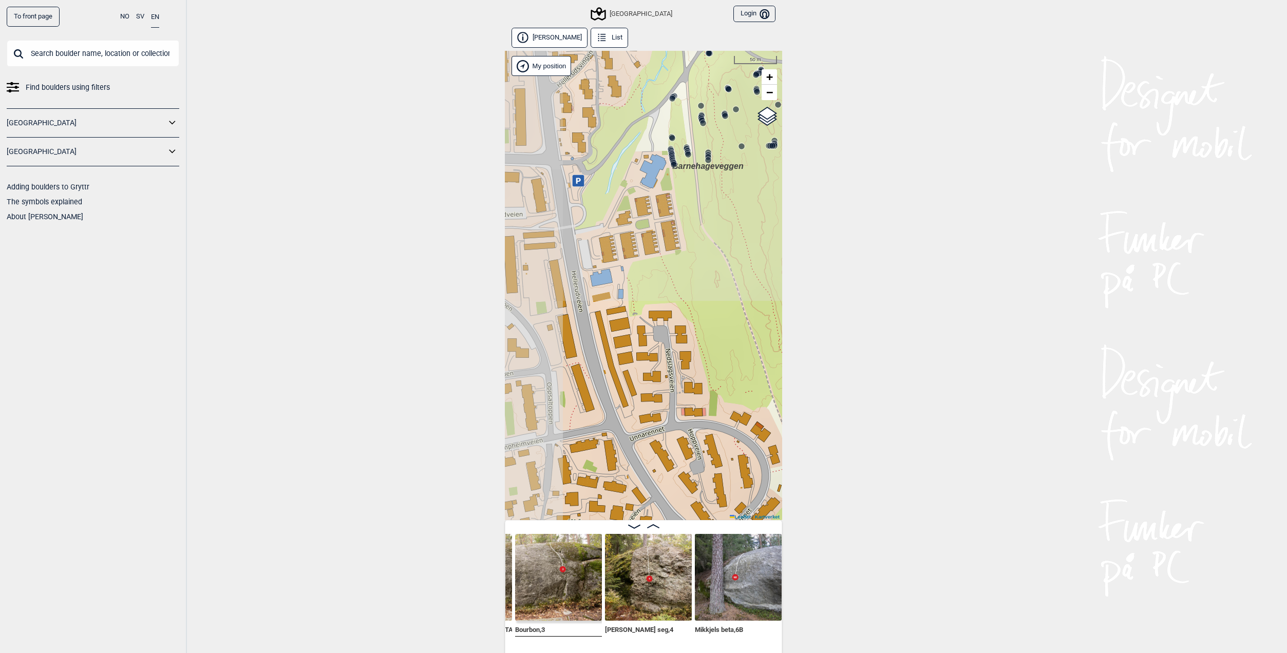
drag, startPoint x: 627, startPoint y: 221, endPoint x: 756, endPoint y: 453, distance: 265.6
click at [756, 453] on div "Speidersteinen Barnehageveggen Cowboyveggen Bølerveggen Sentrale Østmarka" at bounding box center [643, 286] width 277 height 470
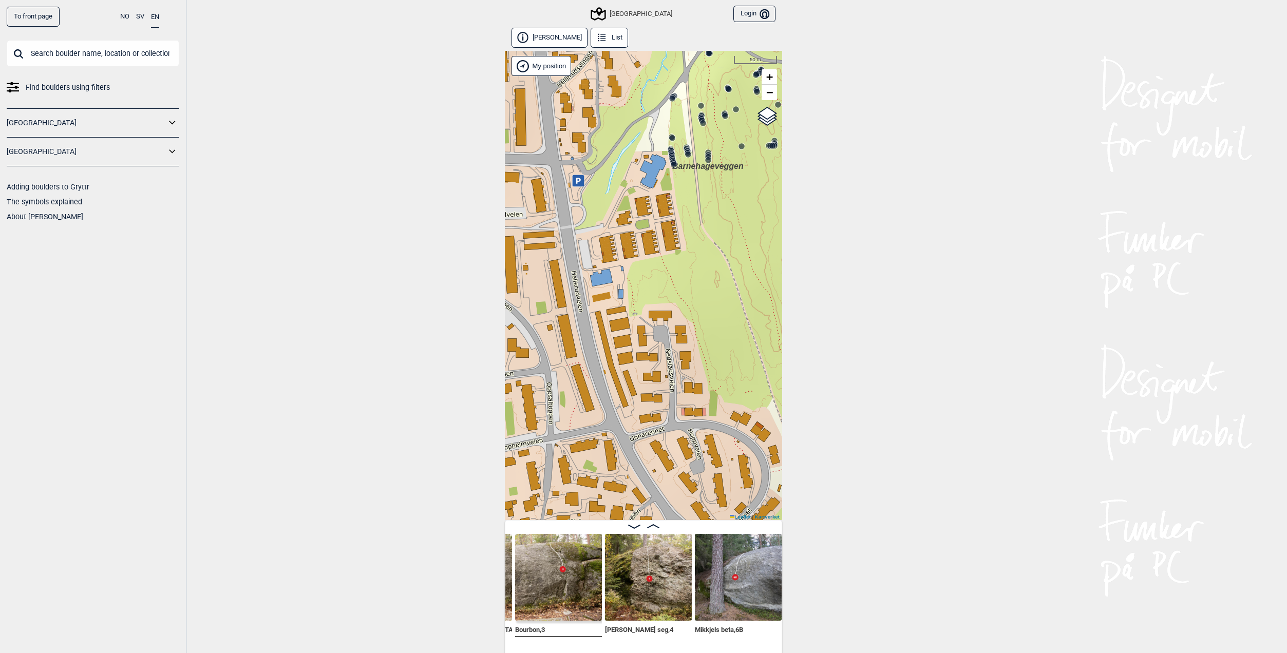
click at [577, 188] on div "Speidersteinen Barnehageveggen Cowboyveggen Bølerveggen Sentrale Østmarka" at bounding box center [643, 286] width 277 height 470
click at [574, 177] on icon at bounding box center [578, 181] width 12 height 12
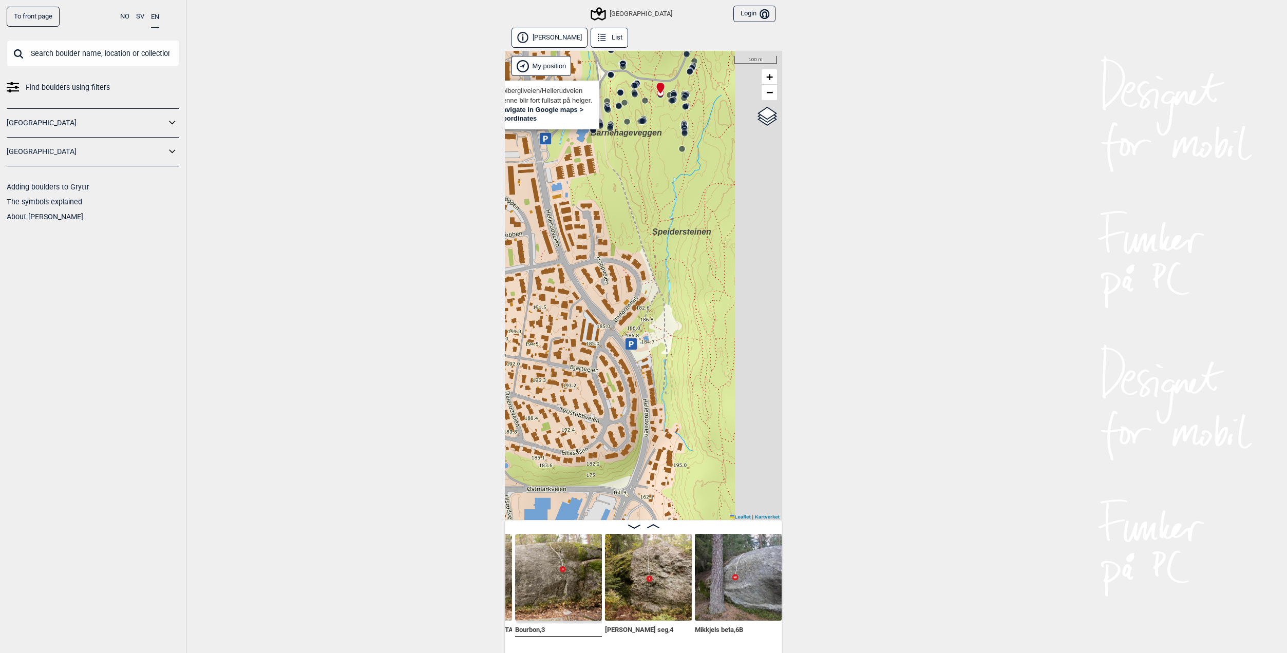
drag, startPoint x: 677, startPoint y: 225, endPoint x: 472, endPoint y: 255, distance: 207.1
click at [459, 254] on div "To front page NO SV EN Find boulders using filters Norge Sverige Adding boulder…" at bounding box center [643, 326] width 1287 height 653
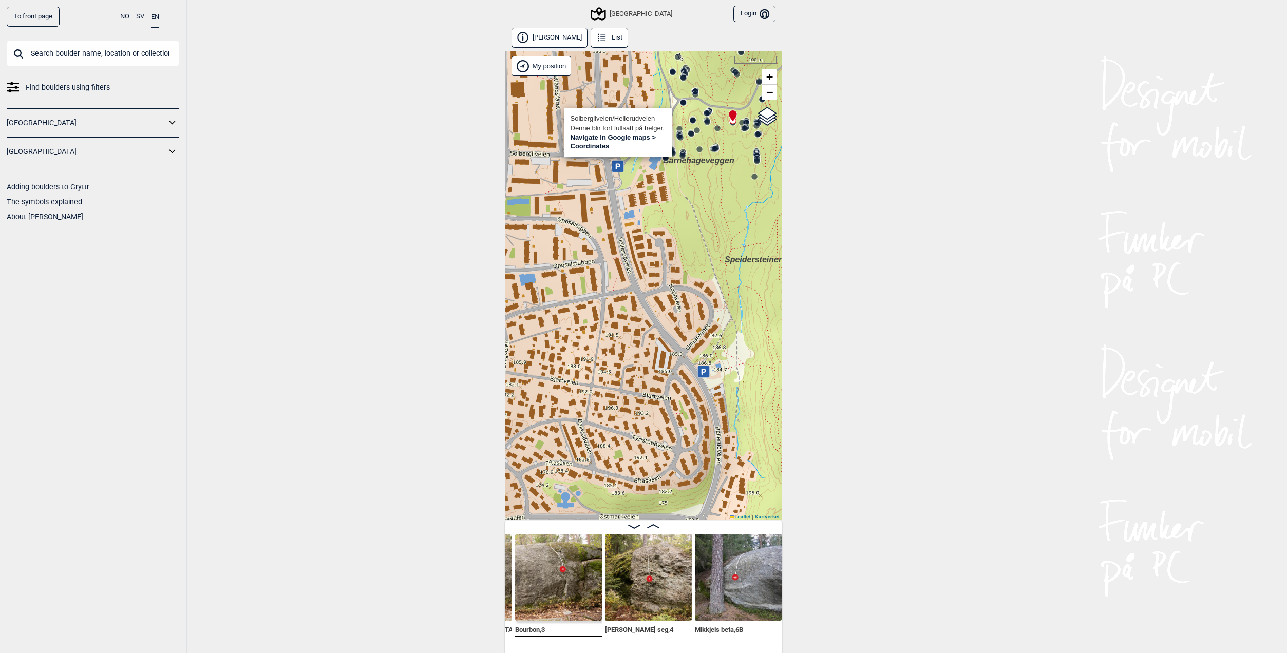
drag, startPoint x: 588, startPoint y: 342, endPoint x: 708, endPoint y: 358, distance: 121.3
click at [708, 358] on div "Speidersteinen Barnehageveggen Cowboyveggen Bølerveggen Sentrale Østmarka" at bounding box center [643, 286] width 277 height 470
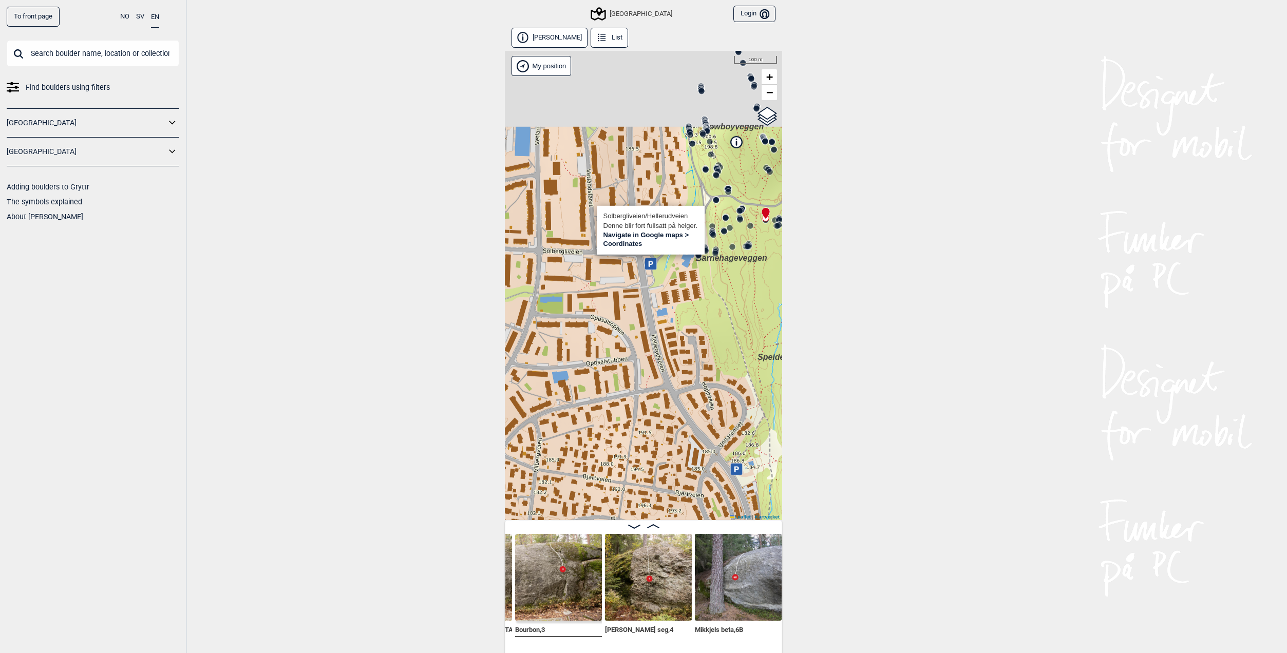
drag, startPoint x: 663, startPoint y: 203, endPoint x: 710, endPoint y: 343, distance: 147.3
click at [710, 343] on div "Speidersteinen Barnehageveggen Cowboyveggen Bølerveggen Sentrale Østmarka" at bounding box center [643, 286] width 277 height 470
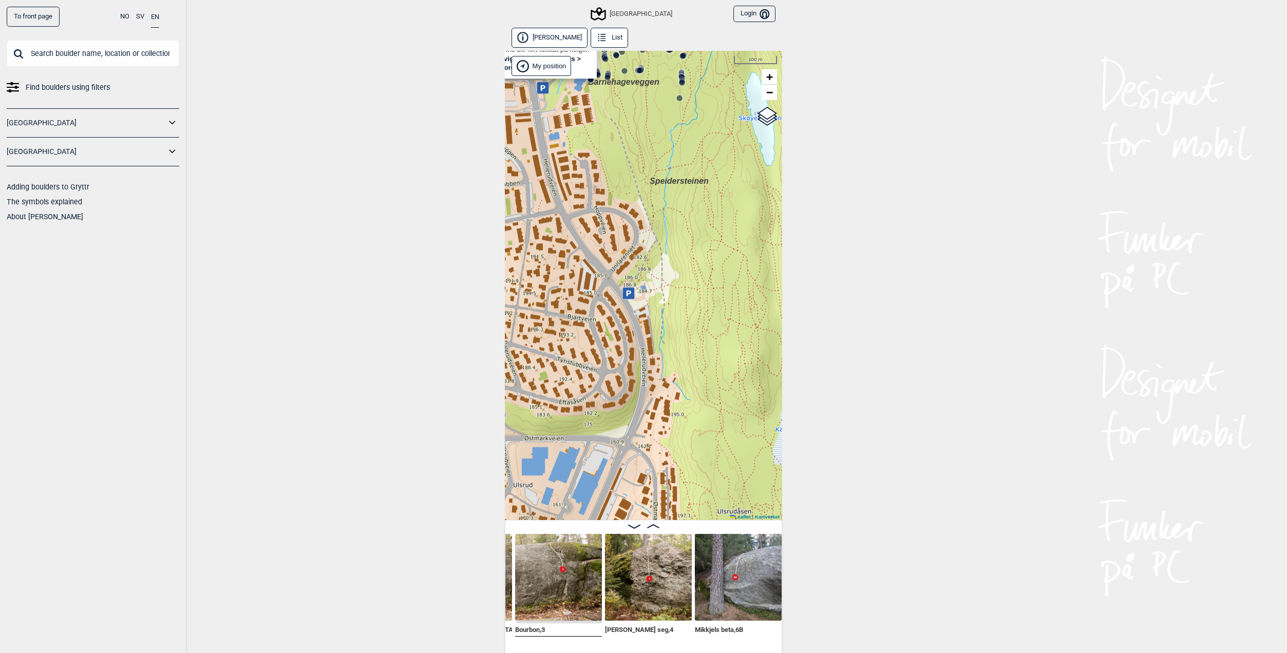
drag, startPoint x: 686, startPoint y: 408, endPoint x: 555, endPoint y: 174, distance: 268.4
click at [555, 174] on div "Speidersteinen Barnehageveggen Cowboyveggen Bølerveggen Sentrale Østmarka" at bounding box center [643, 286] width 277 height 470
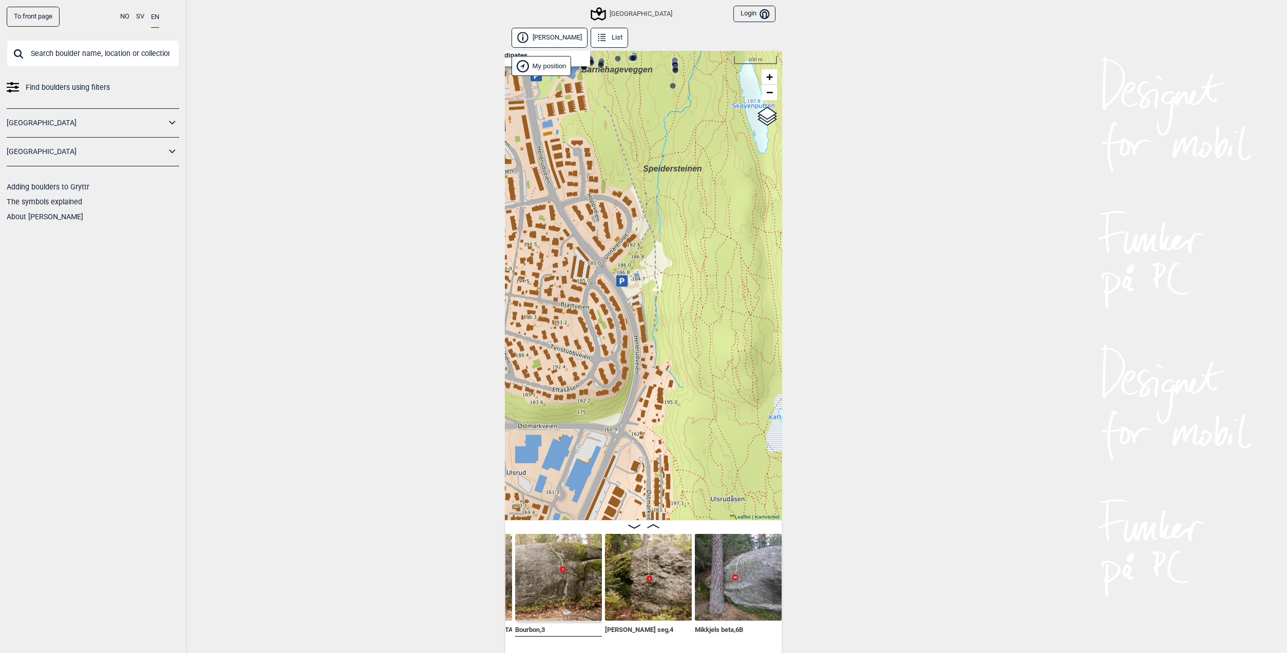
click at [620, 279] on icon at bounding box center [622, 281] width 5 height 6
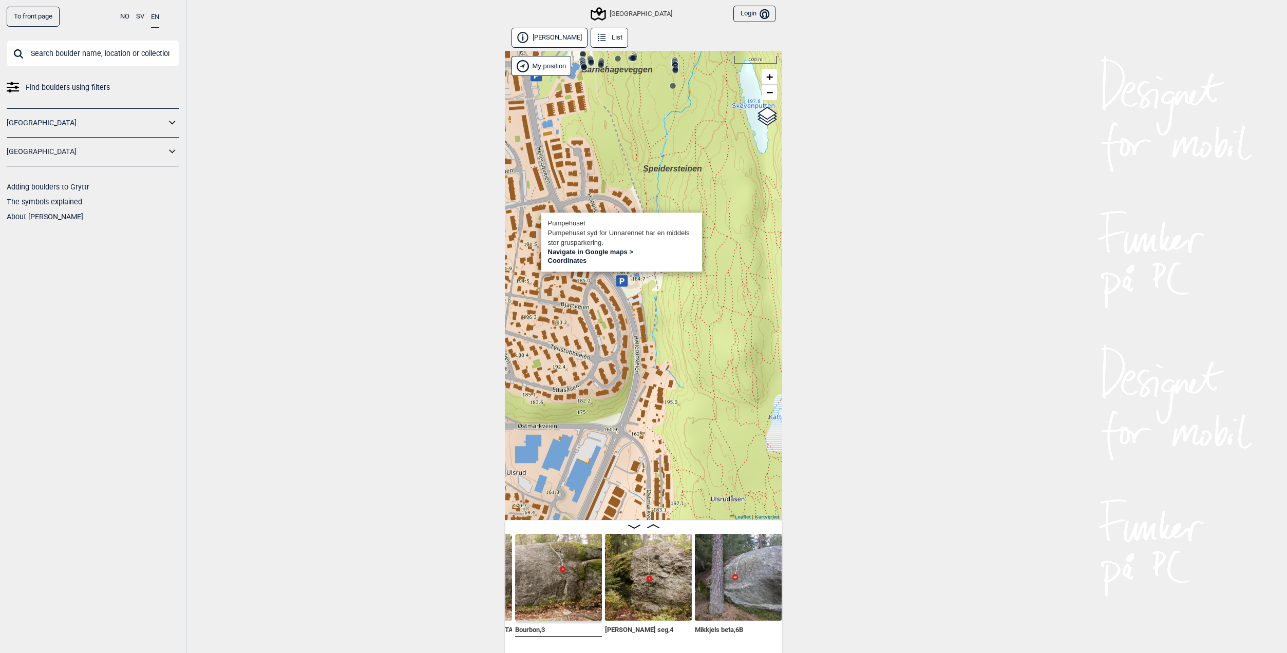
click at [574, 250] on link "Navigate in Google maps >" at bounding box center [591, 252] width 86 height 8
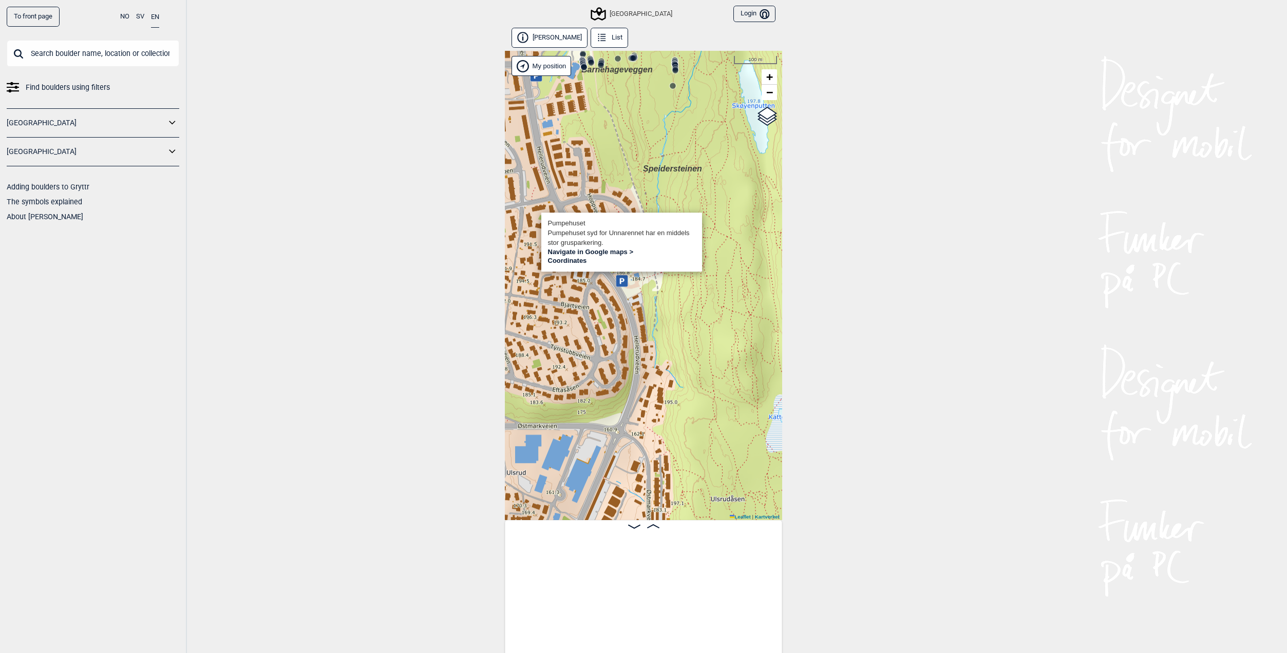
scroll to position [0, 24515]
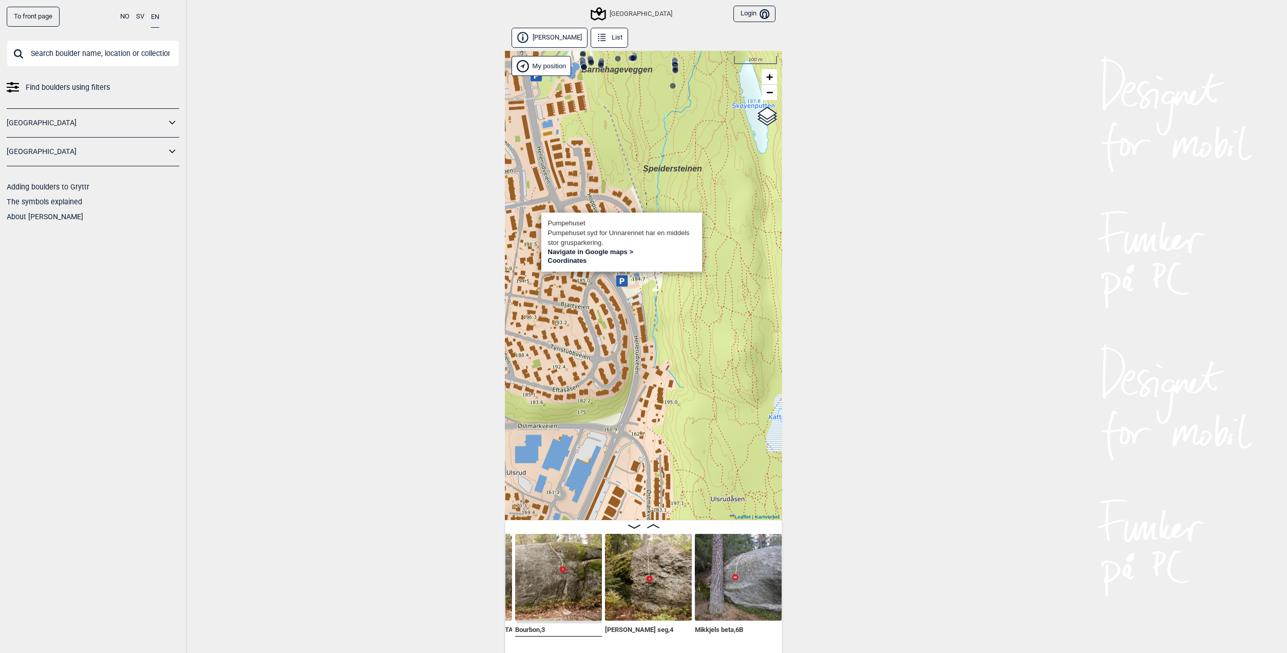
click at [694, 308] on div "Speidersteinen Barnehageveggen Cowboyveggen Bølerveggen Sentrale Østmarka" at bounding box center [643, 286] width 277 height 470
